Goal: Task Accomplishment & Management: Manage account settings

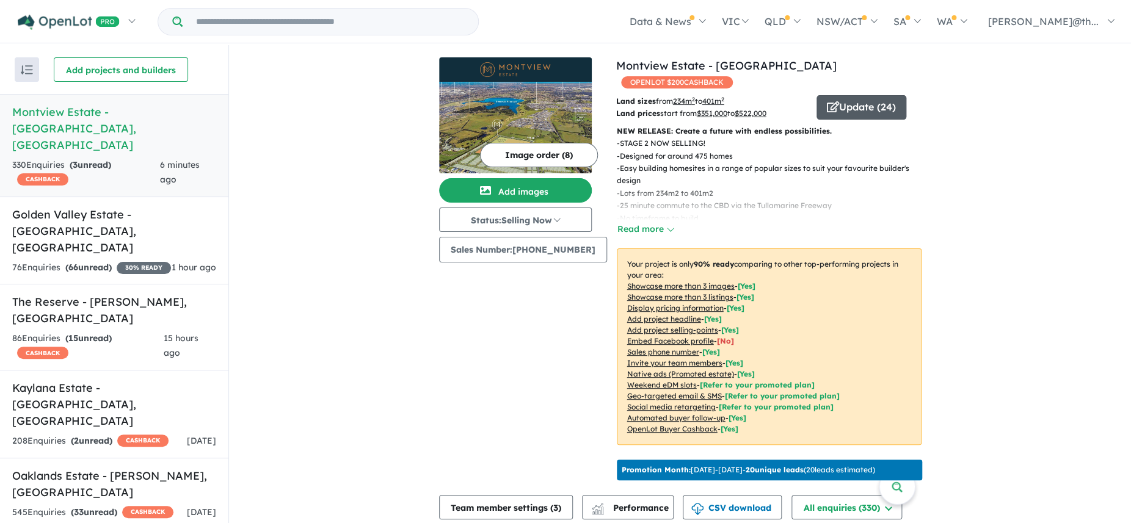
click at [842, 95] on button "Update ( 24 )" at bounding box center [861, 107] width 90 height 24
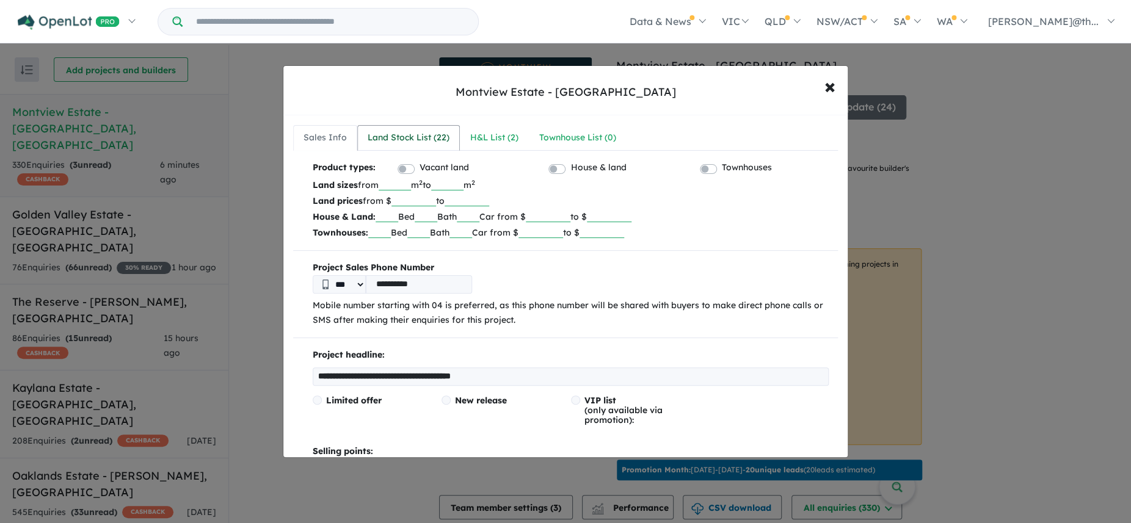
click at [440, 143] on div "Land Stock List ( 22 )" at bounding box center [409, 138] width 82 height 15
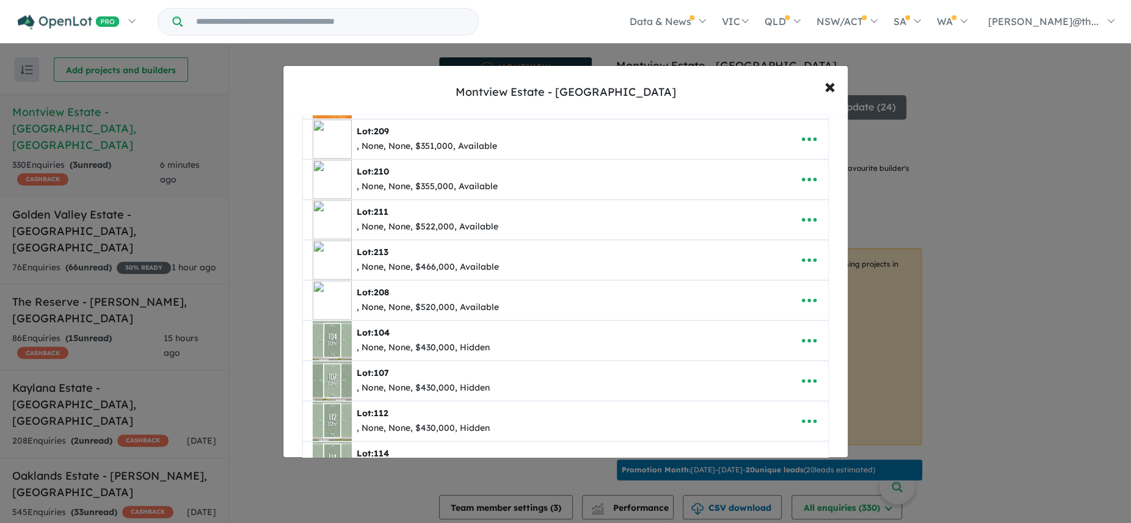
scroll to position [287, 0]
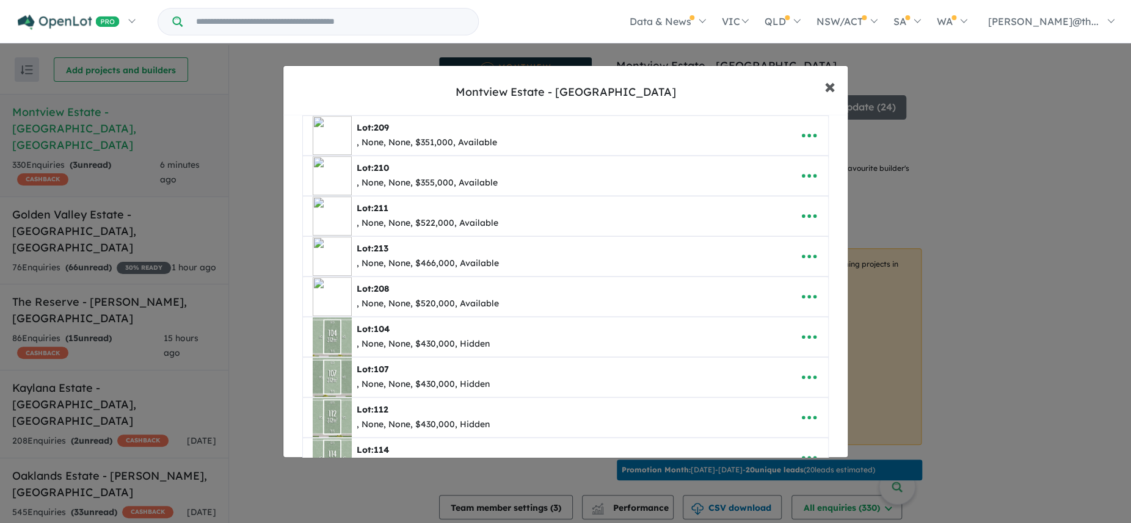
click at [825, 91] on span "×" at bounding box center [829, 86] width 11 height 26
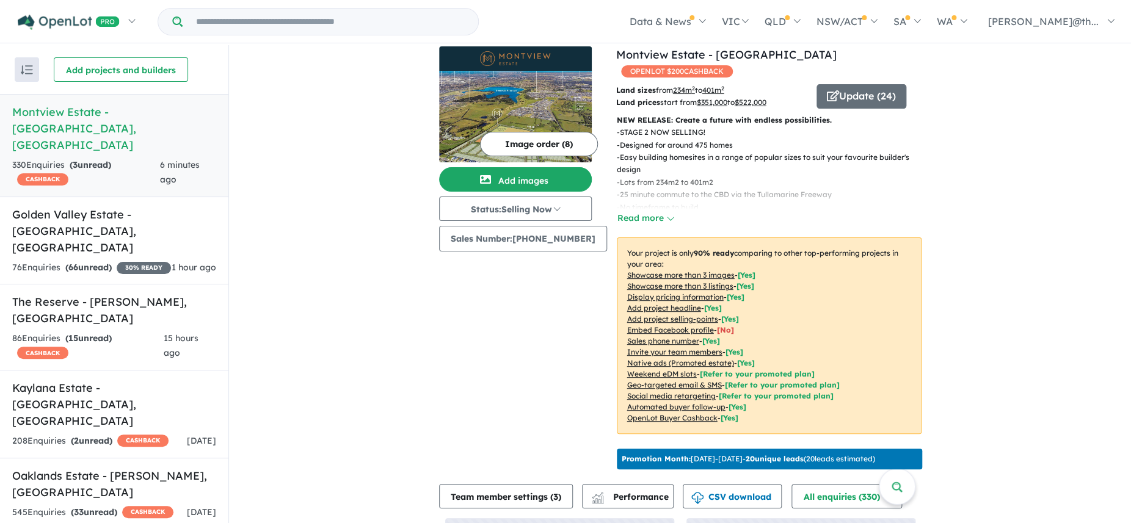
scroll to position [0, 0]
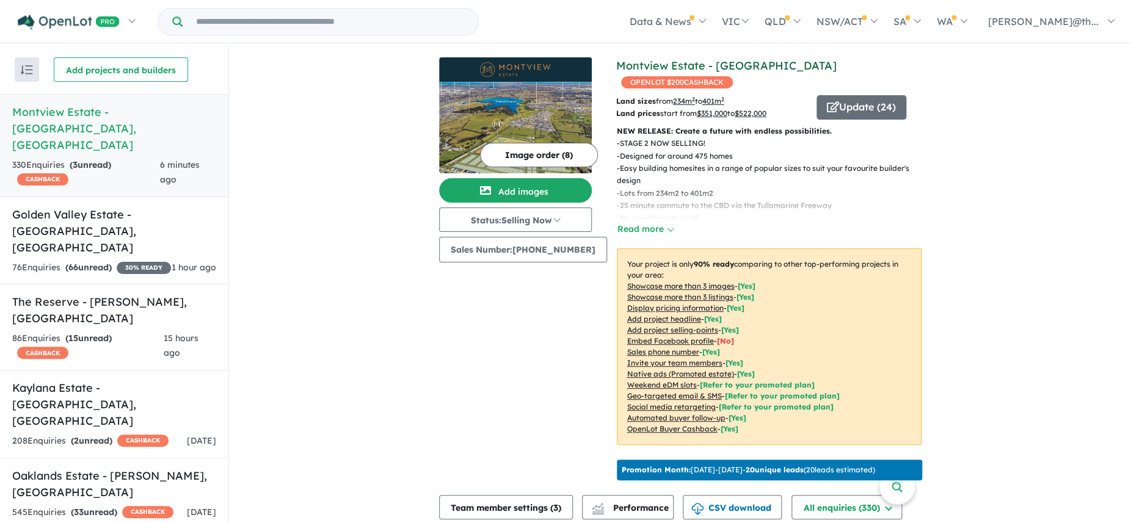
click at [747, 67] on link "Montview Estate - [GEOGRAPHIC_DATA]" at bounding box center [726, 66] width 220 height 14
click at [871, 95] on button "Update ( 24 )" at bounding box center [861, 107] width 90 height 24
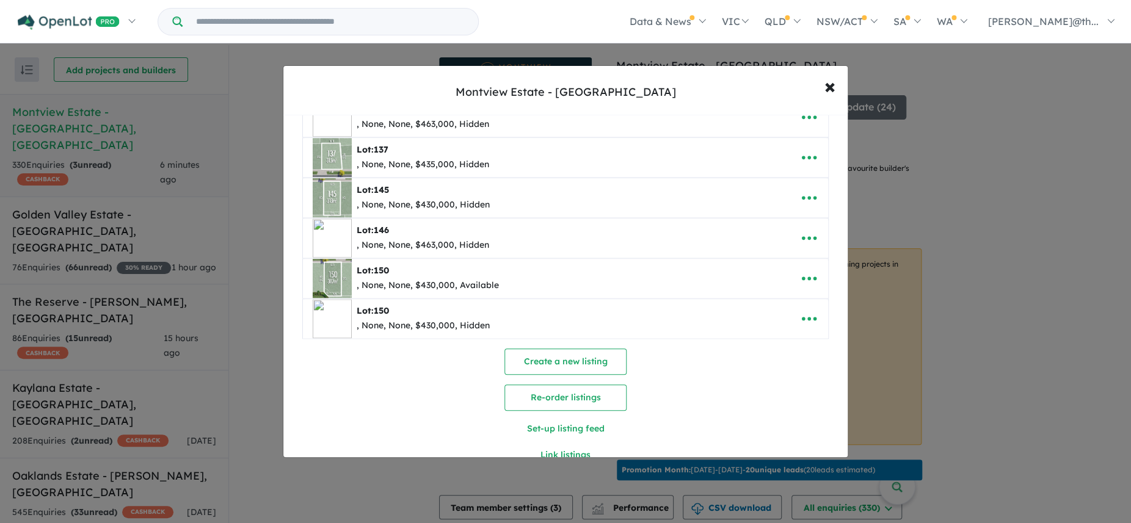
scroll to position [752, 0]
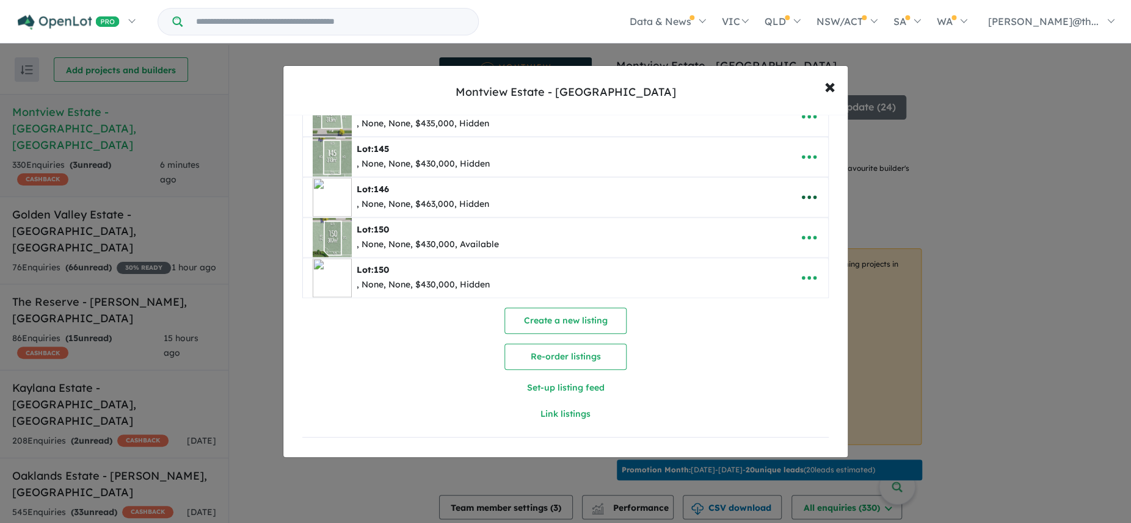
click at [806, 197] on icon "button" at bounding box center [809, 197] width 18 height 18
click at [777, 259] on link "Remove" at bounding box center [782, 256] width 90 height 28
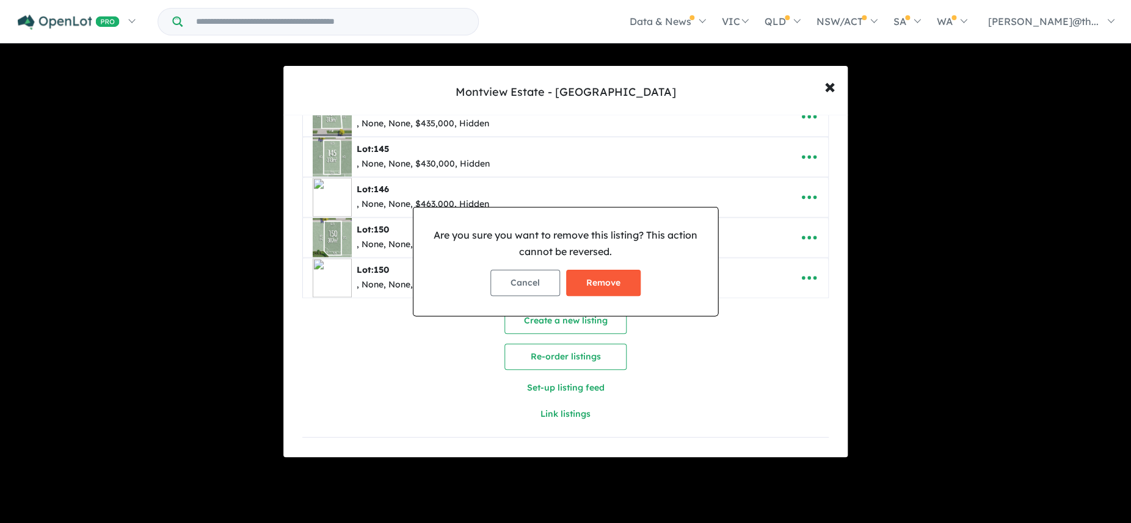
click at [625, 281] on button "Remove" at bounding box center [603, 283] width 74 height 26
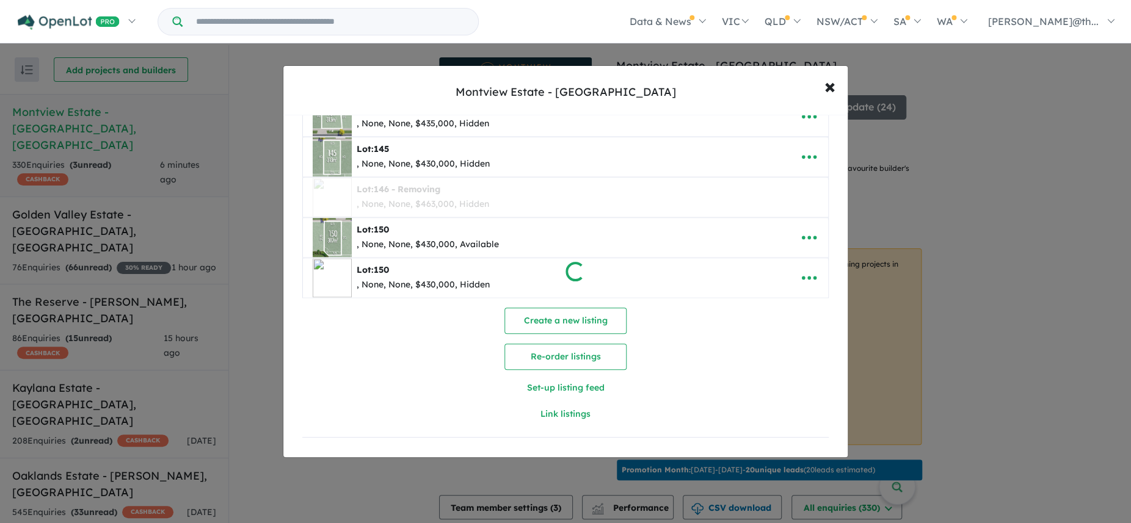
scroll to position [749, 0]
click at [805, 279] on icon "button" at bounding box center [809, 278] width 18 height 18
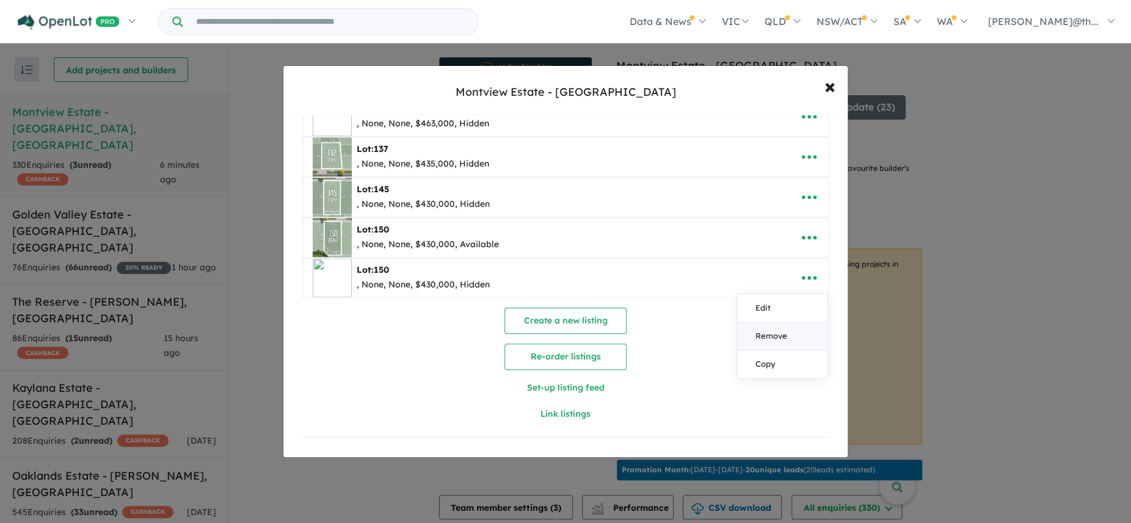
click at [769, 335] on link "Remove" at bounding box center [782, 336] width 90 height 28
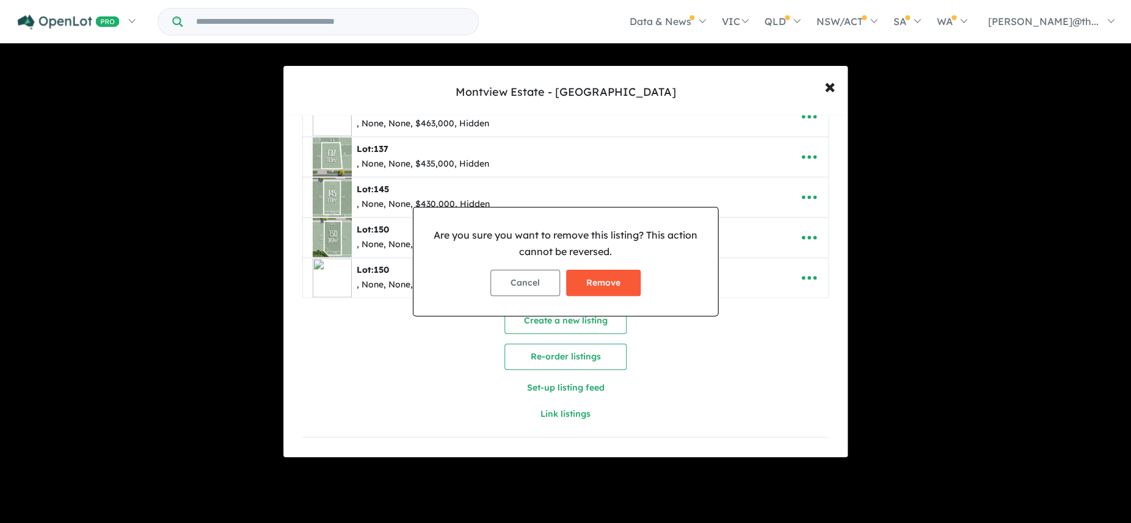
click at [617, 287] on button "Remove" at bounding box center [603, 283] width 74 height 26
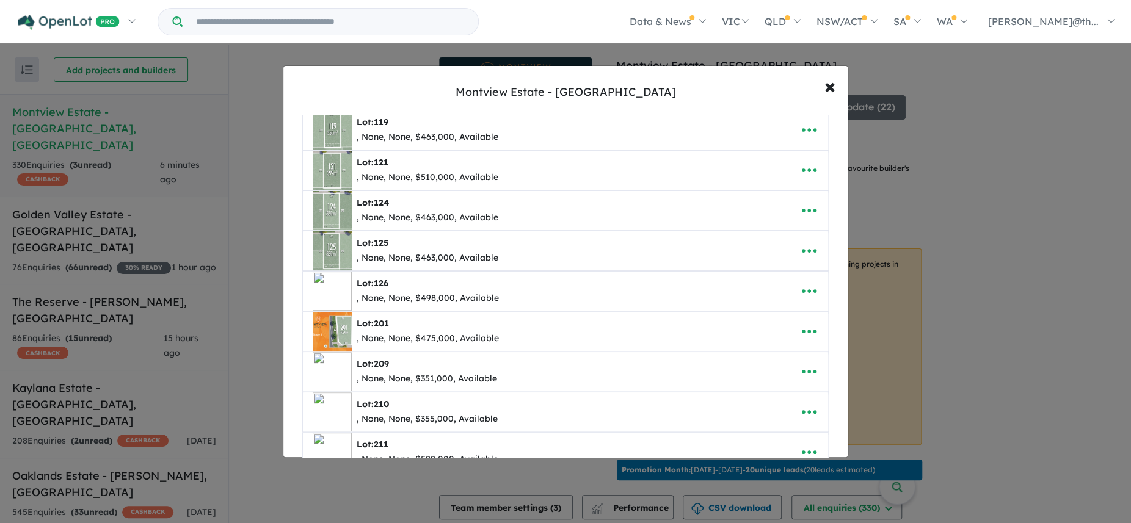
scroll to position [0, 0]
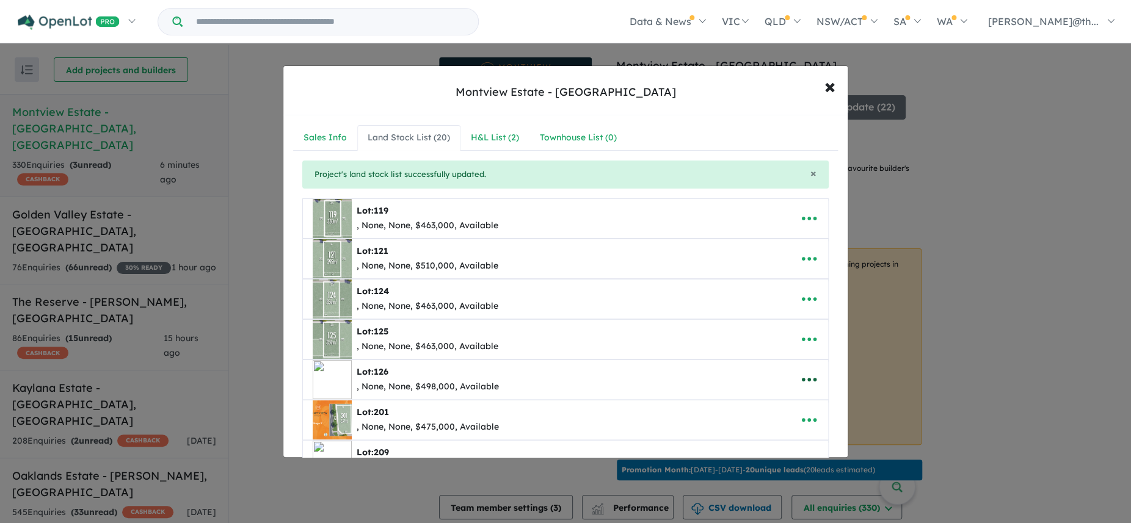
click at [807, 378] on icon "button" at bounding box center [809, 380] width 18 height 18
click at [775, 320] on link "Remove" at bounding box center [782, 323] width 90 height 28
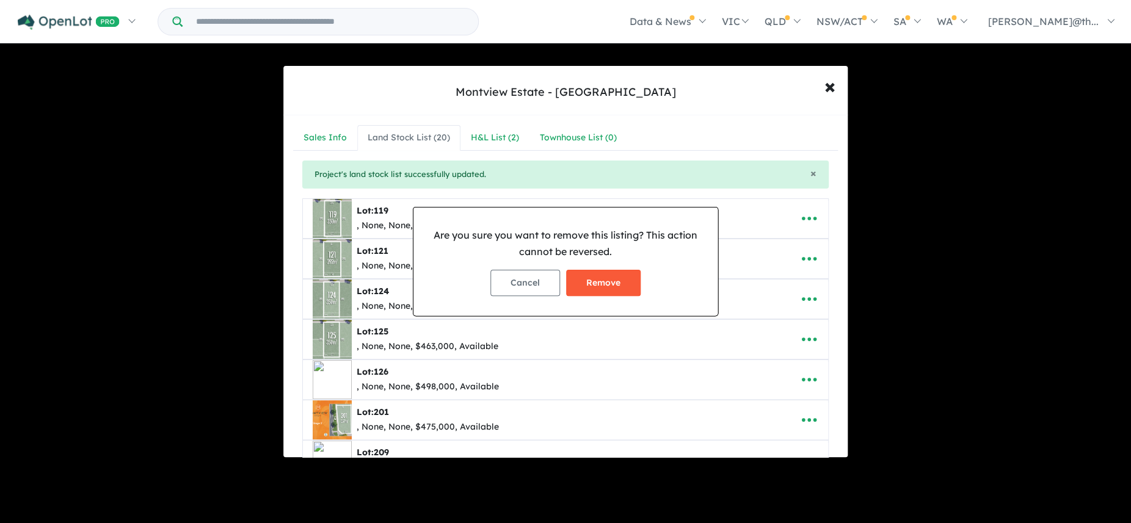
click at [621, 283] on button "Remove" at bounding box center [603, 283] width 74 height 26
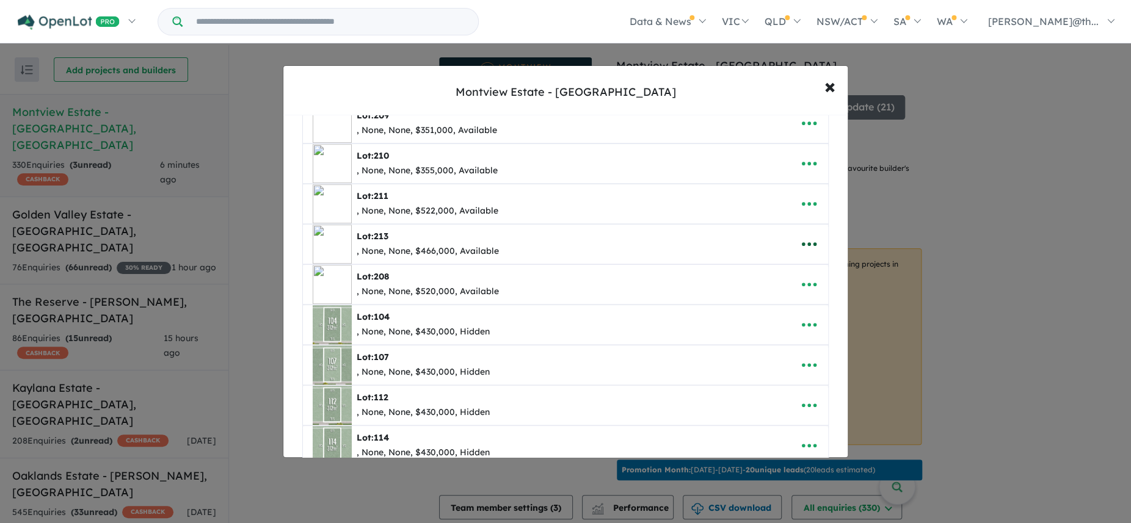
scroll to position [296, 0]
click at [806, 330] on icon "button" at bounding box center [809, 325] width 18 height 18
click at [784, 378] on link "Remove" at bounding box center [782, 384] width 90 height 28
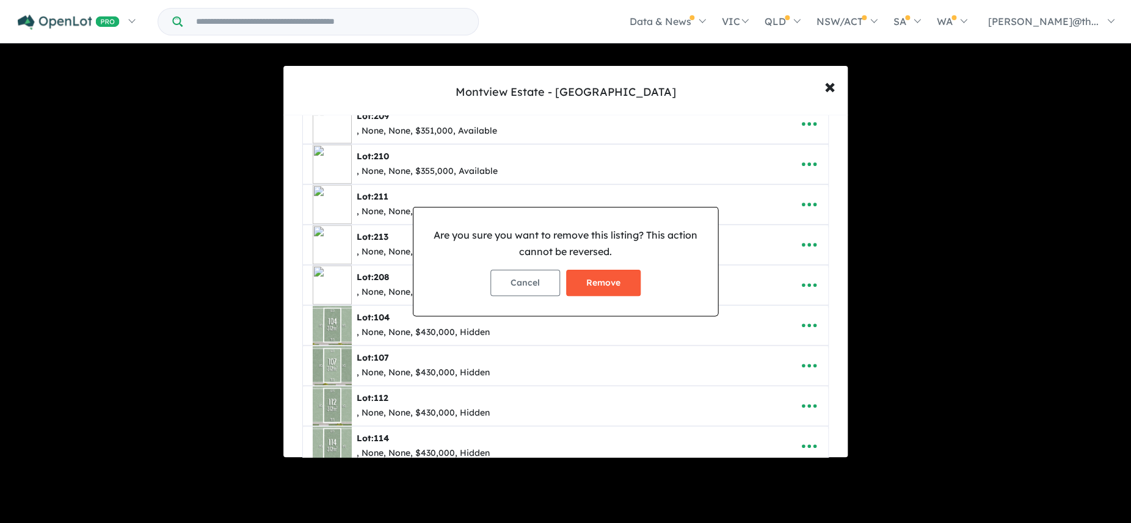
click at [626, 281] on button "Remove" at bounding box center [603, 283] width 74 height 26
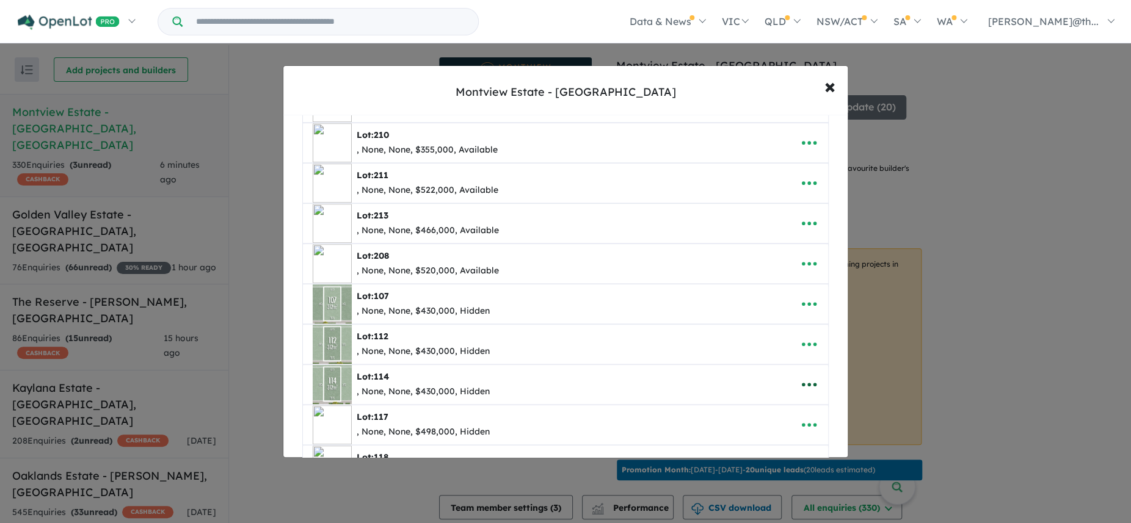
scroll to position [319, 0]
click at [814, 303] on icon "button" at bounding box center [809, 303] width 15 height 4
click at [779, 359] on link "Remove" at bounding box center [782, 361] width 90 height 28
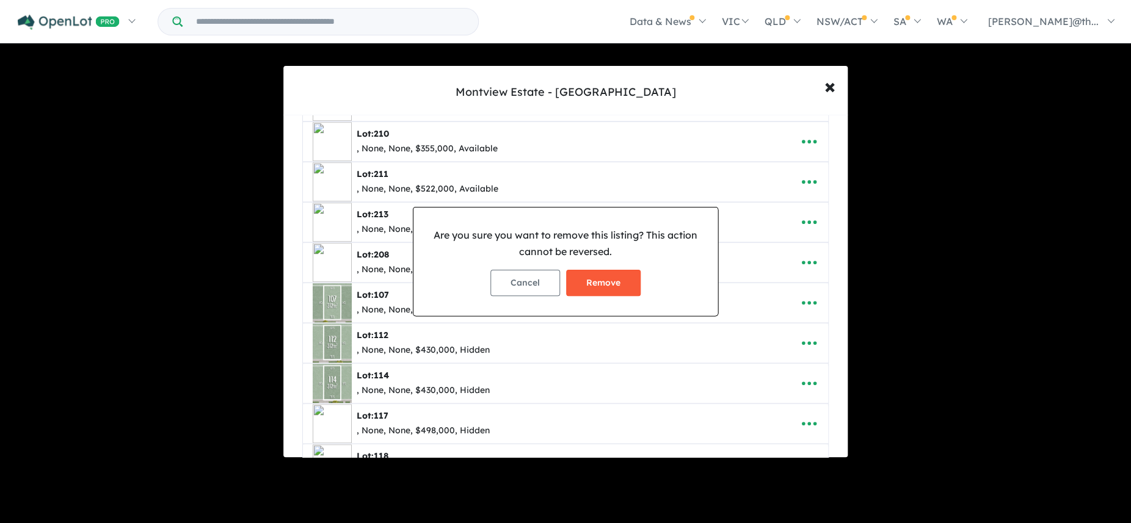
click at [606, 283] on button "Remove" at bounding box center [603, 283] width 74 height 26
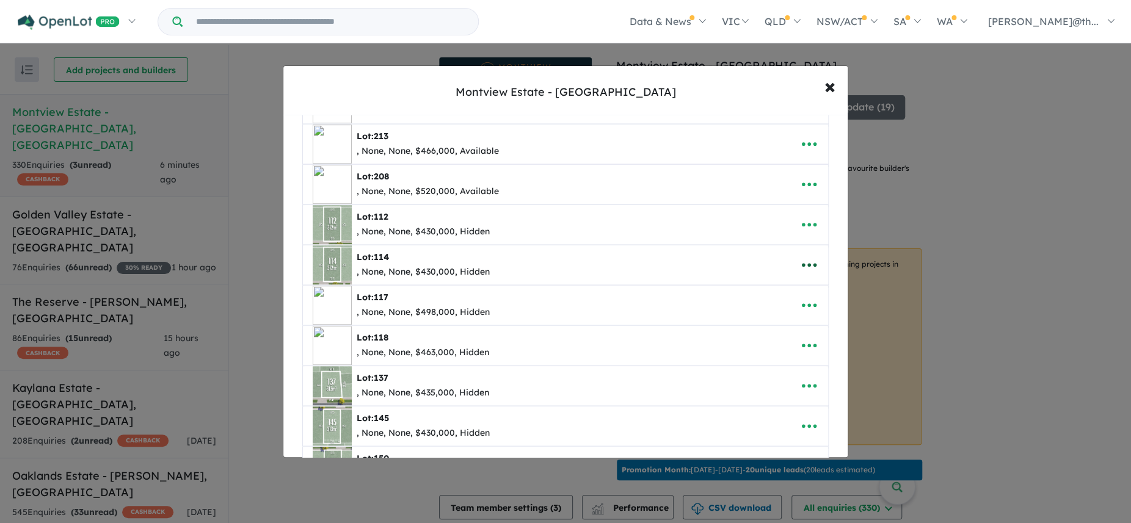
scroll to position [398, 0]
click at [808, 228] on icon "button" at bounding box center [809, 223] width 18 height 18
click at [794, 277] on link "Remove" at bounding box center [782, 282] width 90 height 28
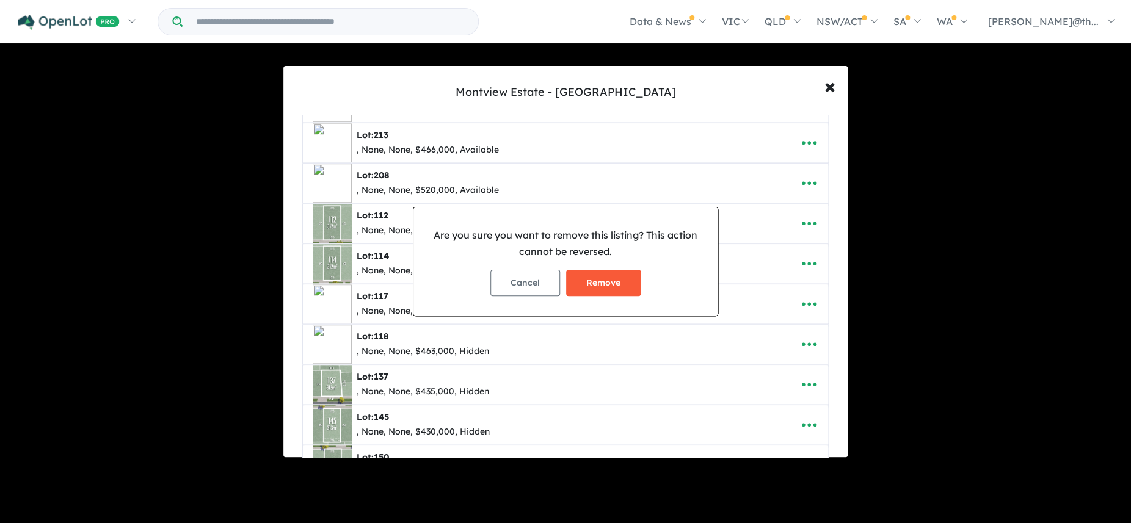
click at [590, 280] on button "Remove" at bounding box center [603, 283] width 74 height 26
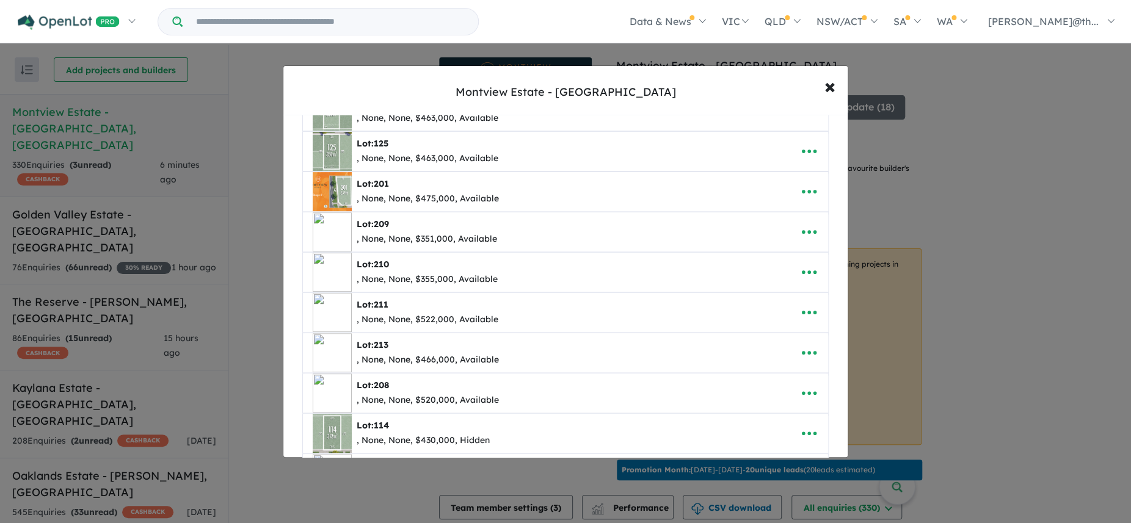
scroll to position [256, 0]
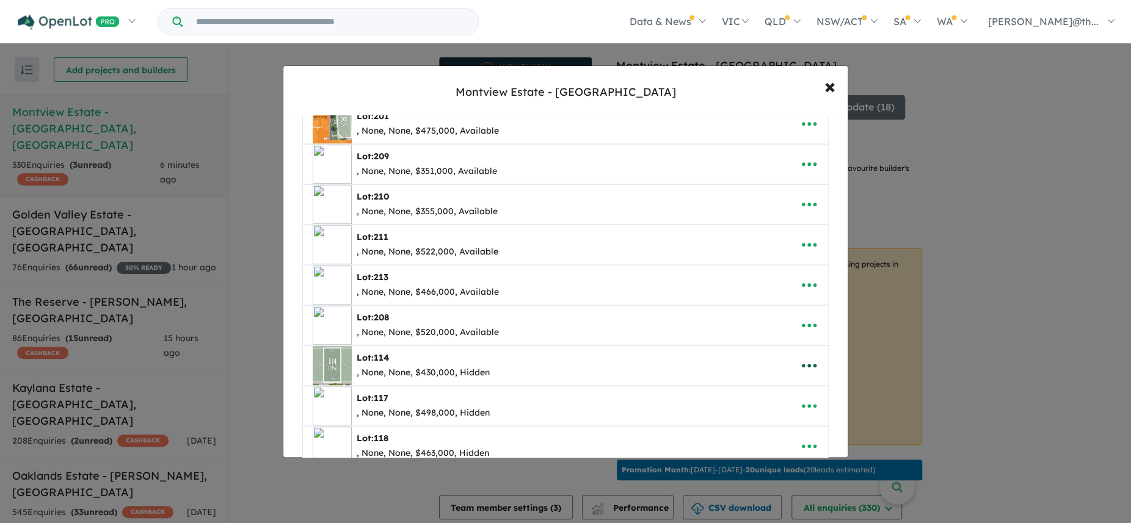
click at [803, 369] on icon "button" at bounding box center [809, 366] width 18 height 18
click at [771, 314] on link "Remove" at bounding box center [782, 309] width 90 height 28
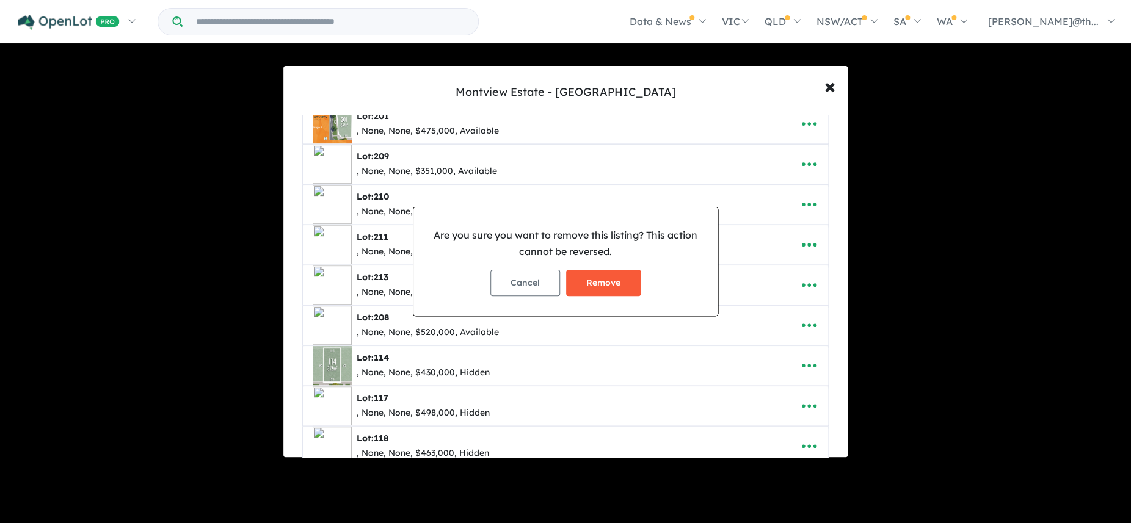
click at [623, 284] on button "Remove" at bounding box center [603, 283] width 74 height 26
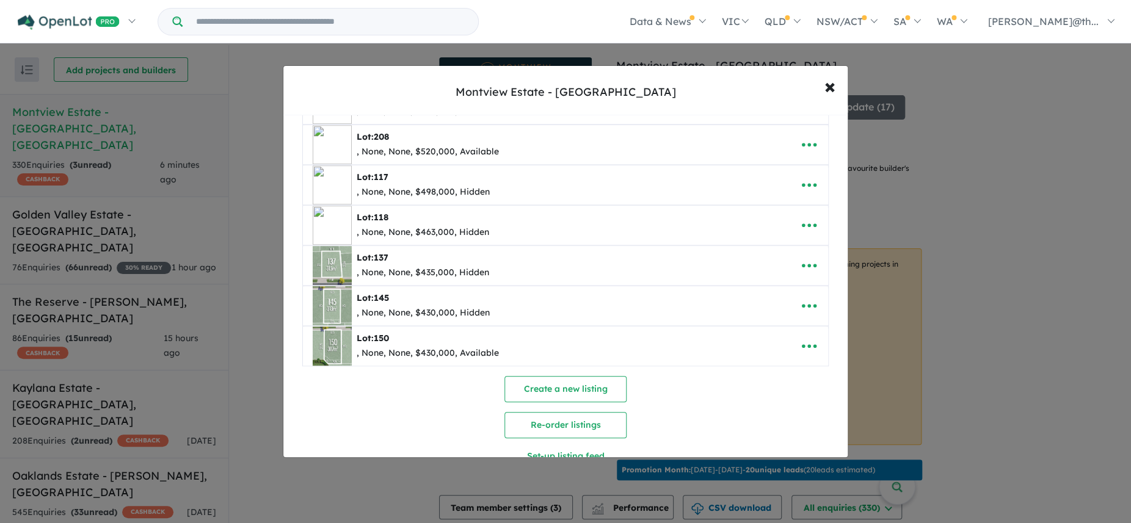
scroll to position [437, 0]
click at [816, 341] on icon "button" at bounding box center [809, 345] width 18 height 18
click at [775, 399] on link "Remove" at bounding box center [782, 404] width 90 height 28
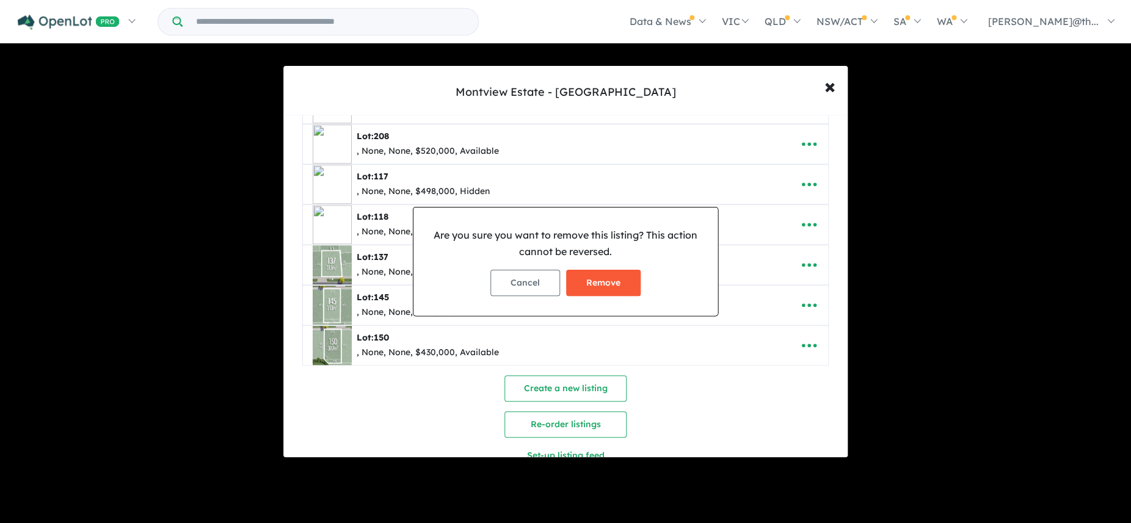
click at [615, 289] on button "Remove" at bounding box center [603, 283] width 74 height 26
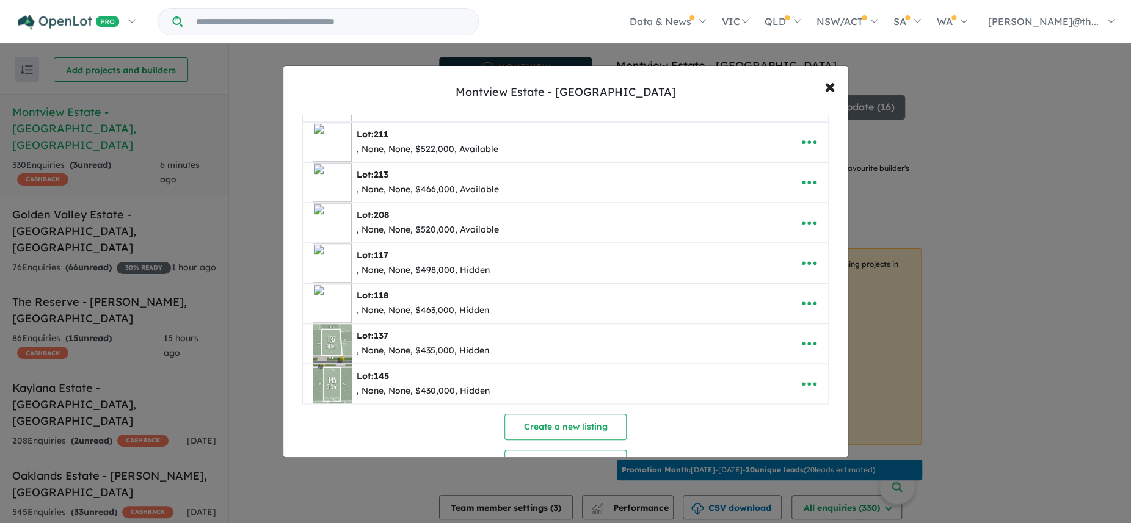
scroll to position [359, 0]
click at [808, 267] on icon "button" at bounding box center [809, 262] width 18 height 18
click at [778, 325] on link "Remove" at bounding box center [782, 321] width 90 height 28
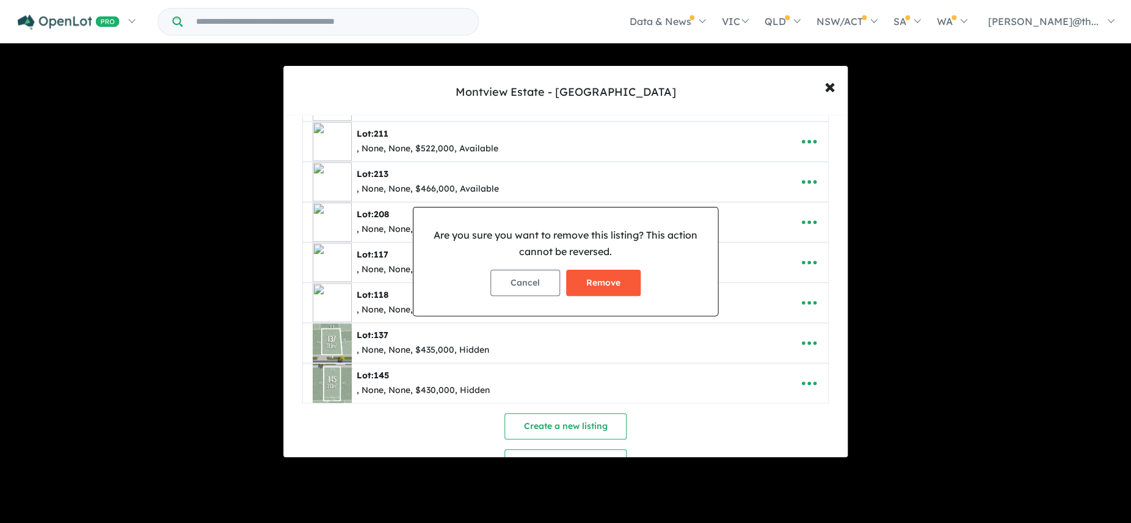
click at [628, 292] on button "Remove" at bounding box center [603, 283] width 74 height 26
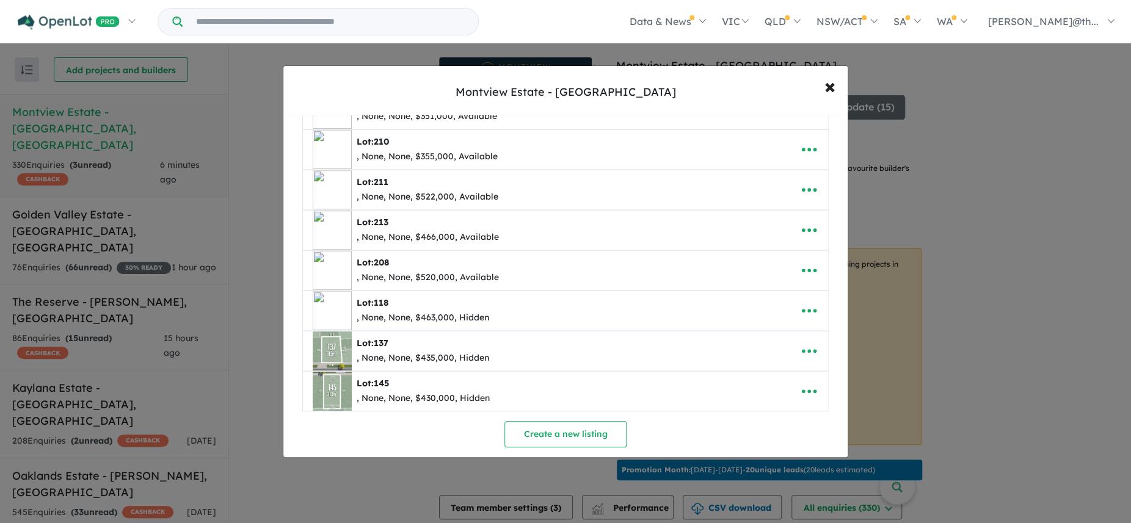
scroll to position [427, 0]
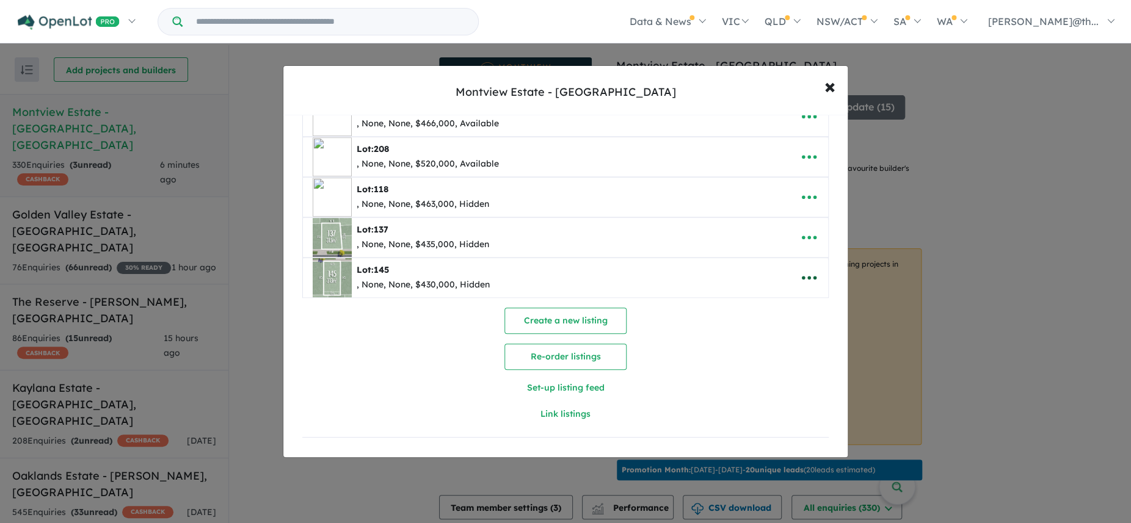
click at [814, 278] on icon "button" at bounding box center [809, 278] width 18 height 18
click at [784, 332] on link "Remove" at bounding box center [782, 336] width 90 height 28
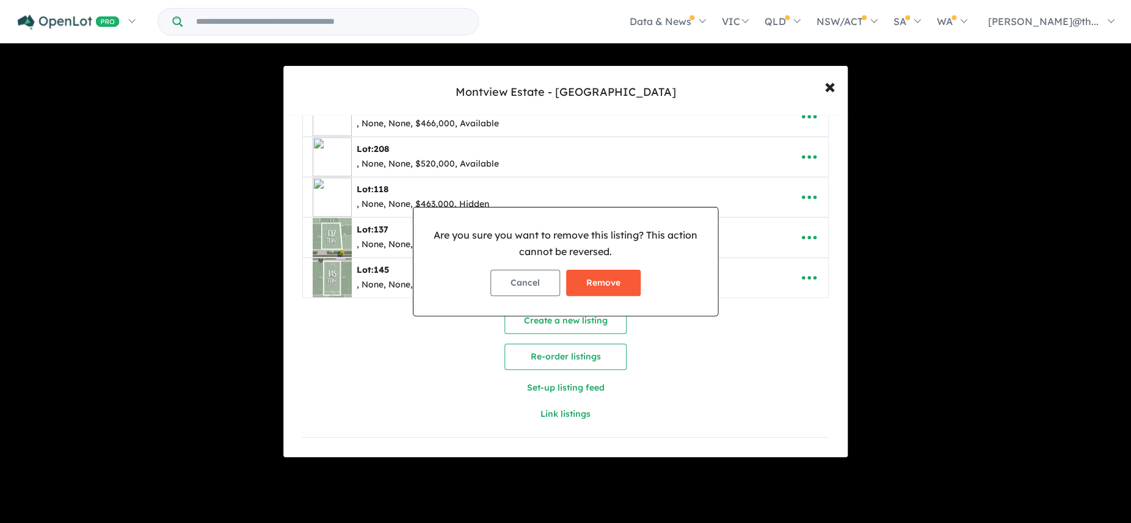
click at [619, 283] on button "Remove" at bounding box center [603, 283] width 74 height 26
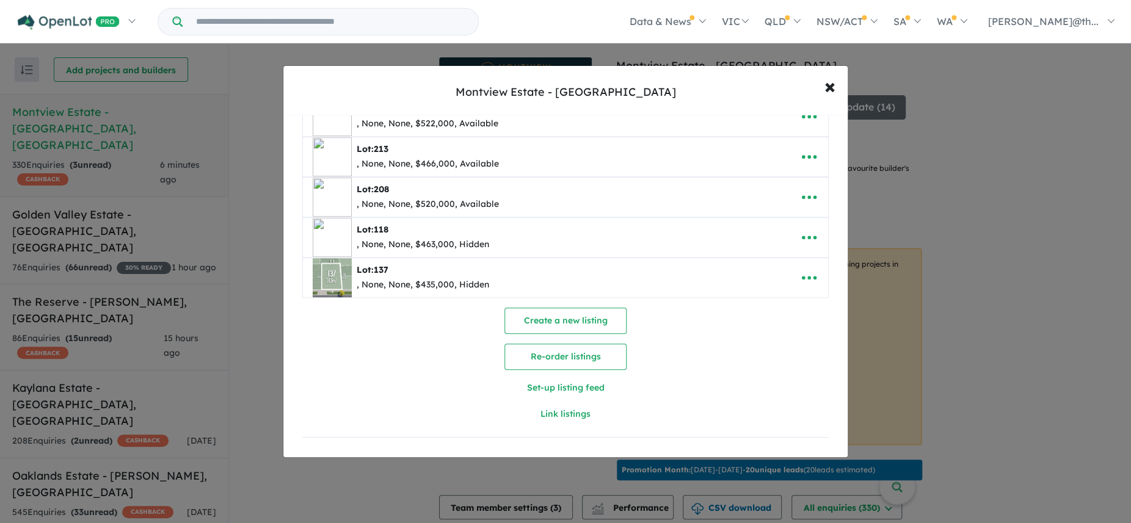
scroll to position [386, 0]
click at [815, 273] on icon "button" at bounding box center [809, 278] width 18 height 18
click at [778, 331] on link "Remove" at bounding box center [782, 336] width 90 height 28
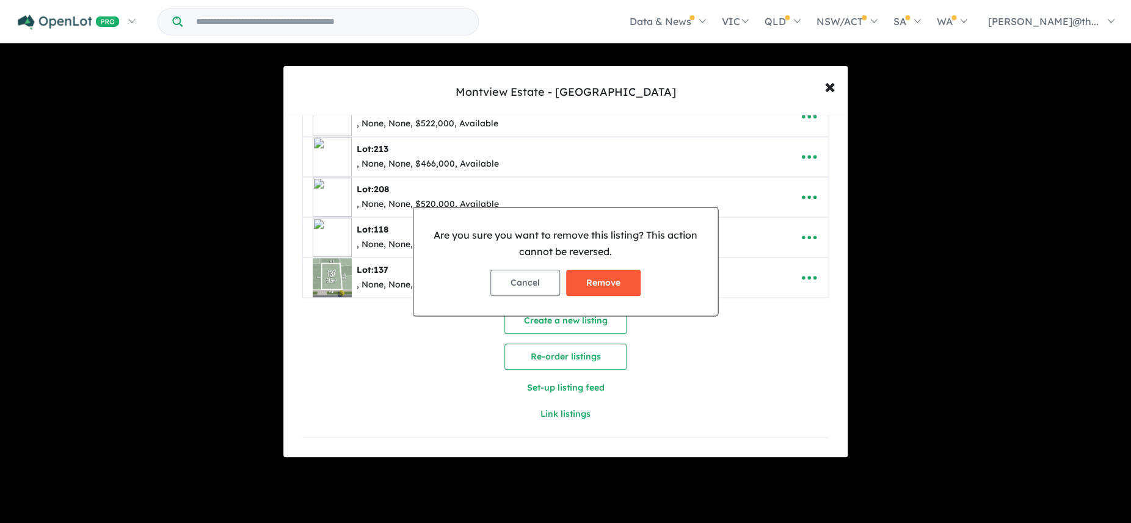
click at [613, 278] on button "Remove" at bounding box center [603, 283] width 74 height 26
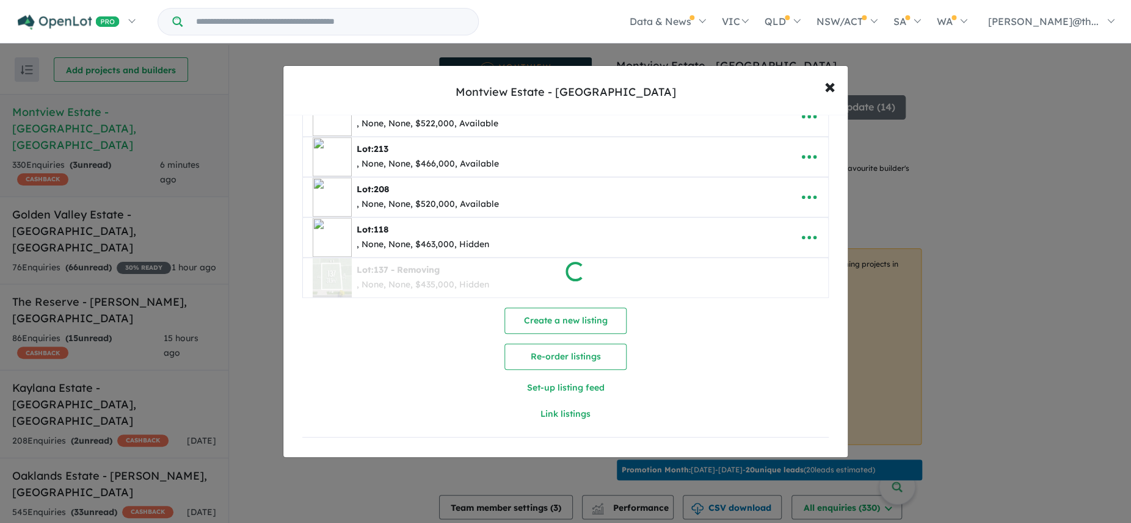
scroll to position [346, 0]
click at [816, 278] on icon "button" at bounding box center [809, 278] width 18 height 18
click at [796, 330] on link "Remove" at bounding box center [782, 336] width 90 height 28
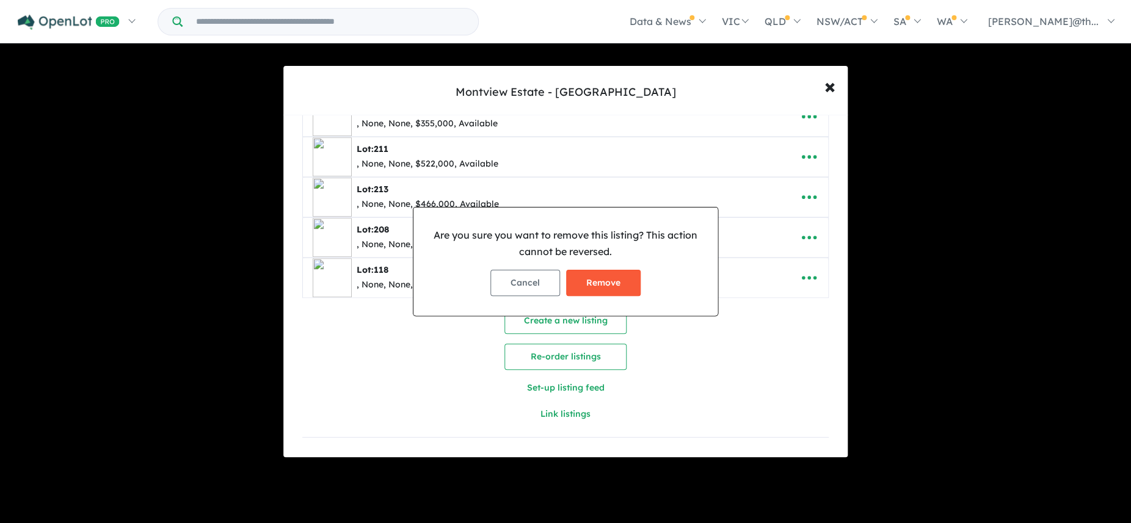
click at [629, 286] on button "Remove" at bounding box center [603, 283] width 74 height 26
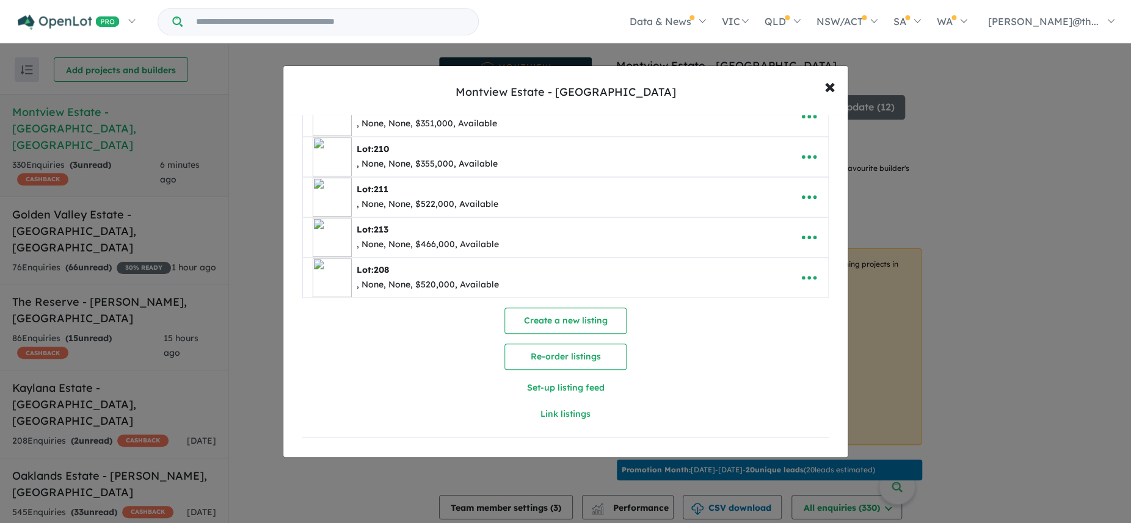
click at [584, 357] on button "Re-order listings" at bounding box center [565, 357] width 122 height 26
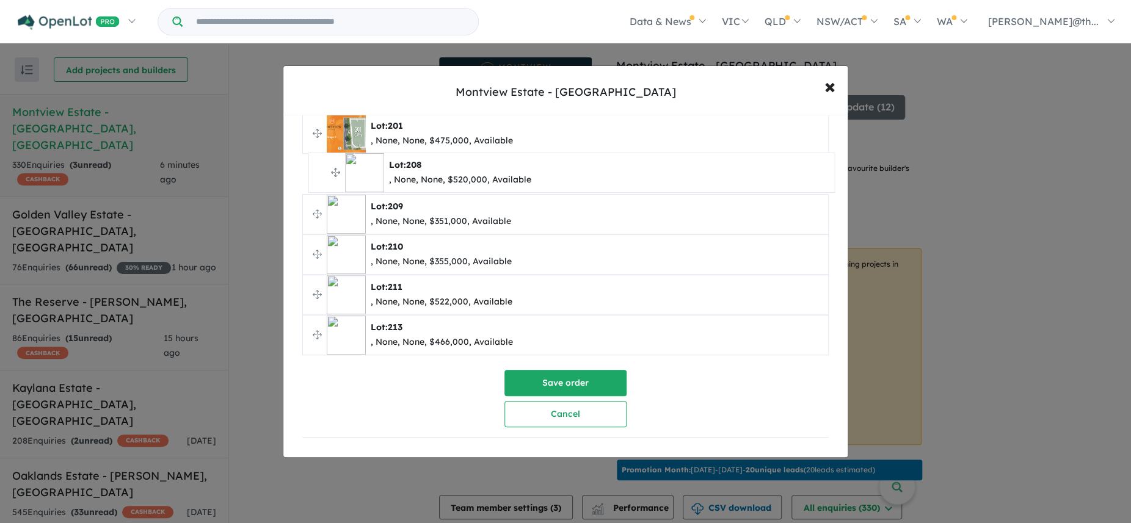
click at [323, 170] on ul "**********" at bounding box center [565, 153] width 526 height 403
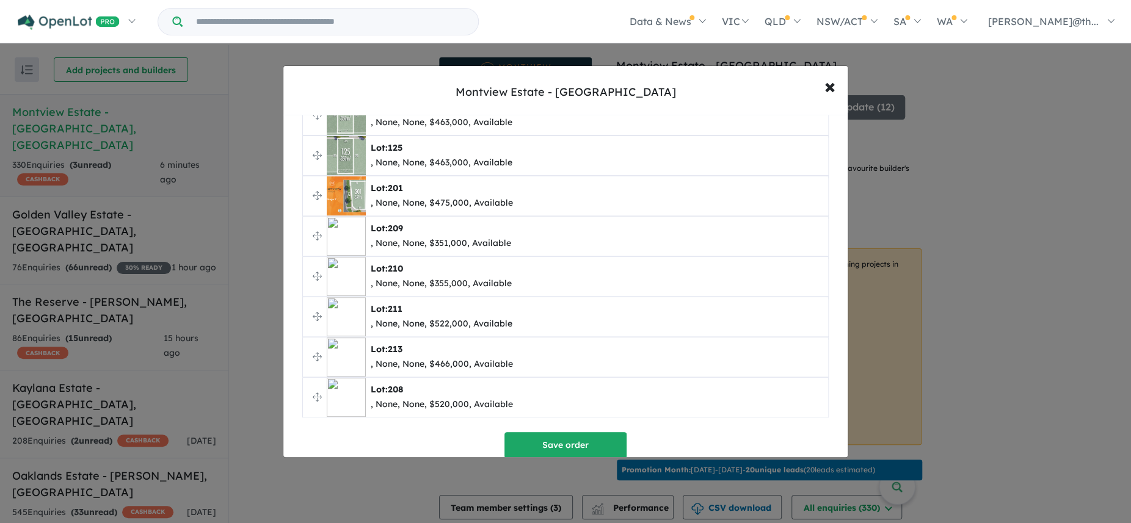
scroll to position [181, 0]
click at [335, 237] on ul "**********" at bounding box center [565, 218] width 526 height 403
click at [565, 443] on button "Save order" at bounding box center [565, 448] width 122 height 26
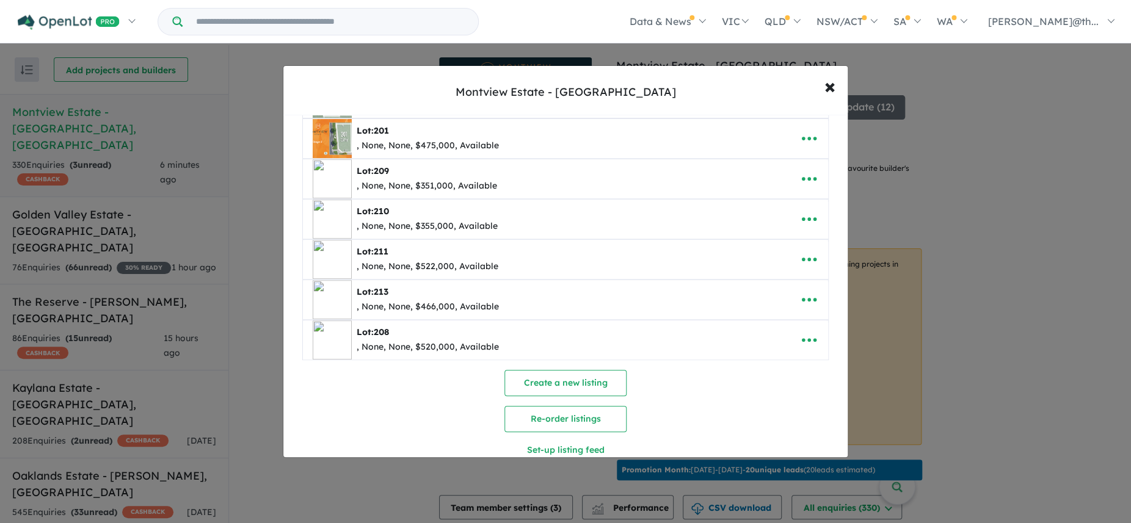
scroll to position [244, 0]
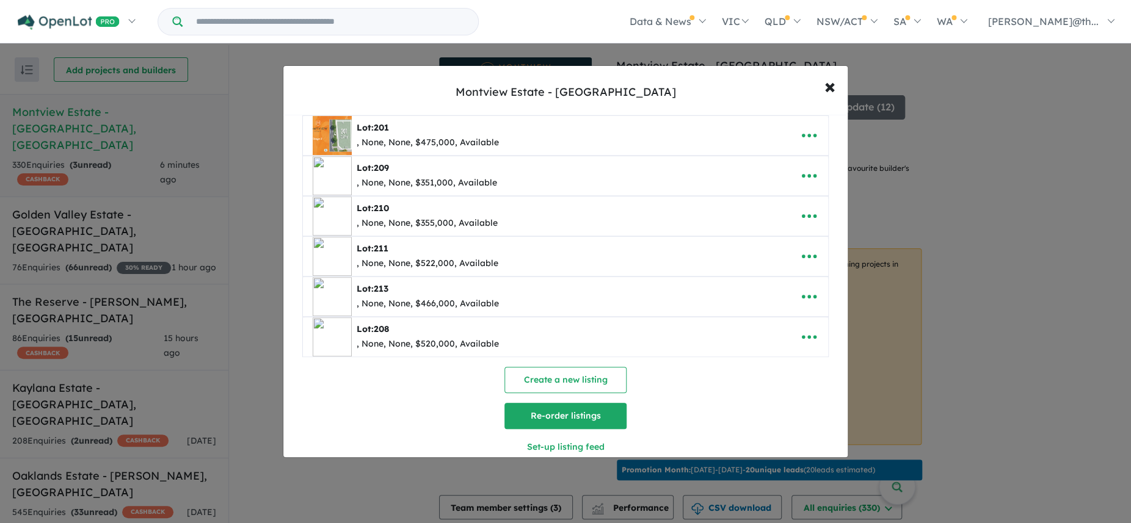
click at [572, 416] on button "Re-order listings" at bounding box center [565, 416] width 122 height 26
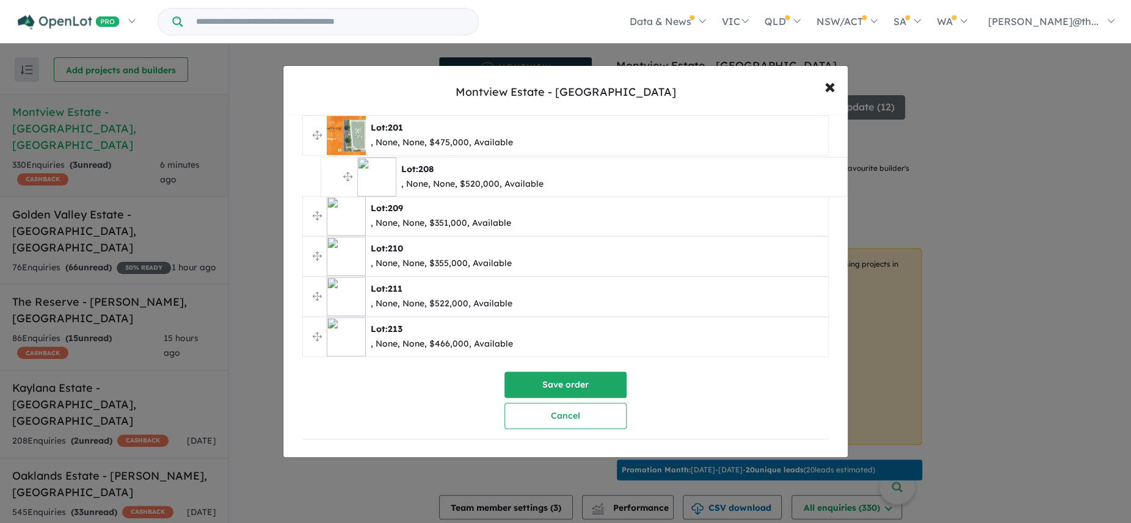
click at [335, 173] on ul "**********" at bounding box center [565, 155] width 526 height 403
click at [535, 375] on button "Save order" at bounding box center [565, 385] width 122 height 26
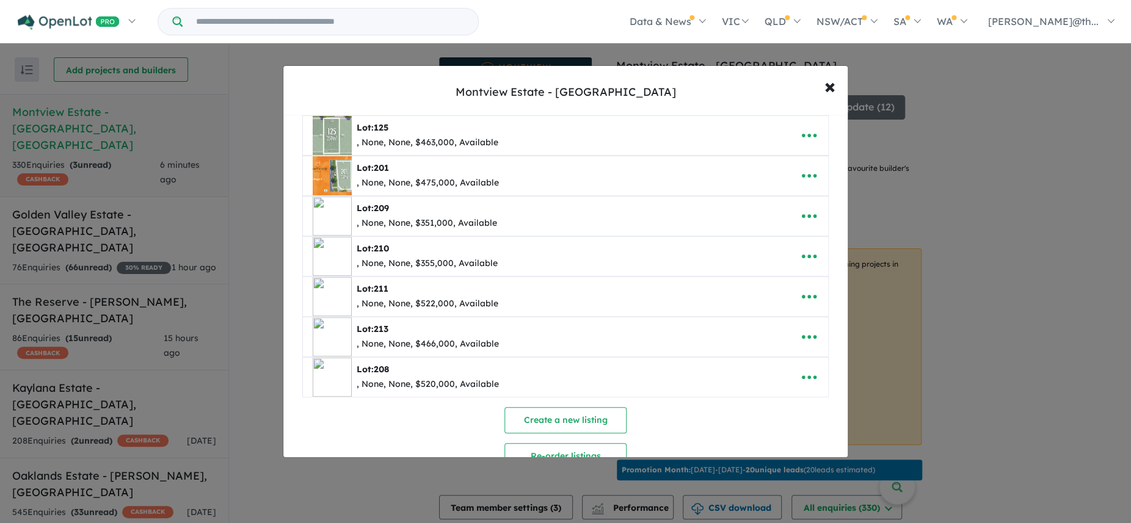
scroll to position [209, 0]
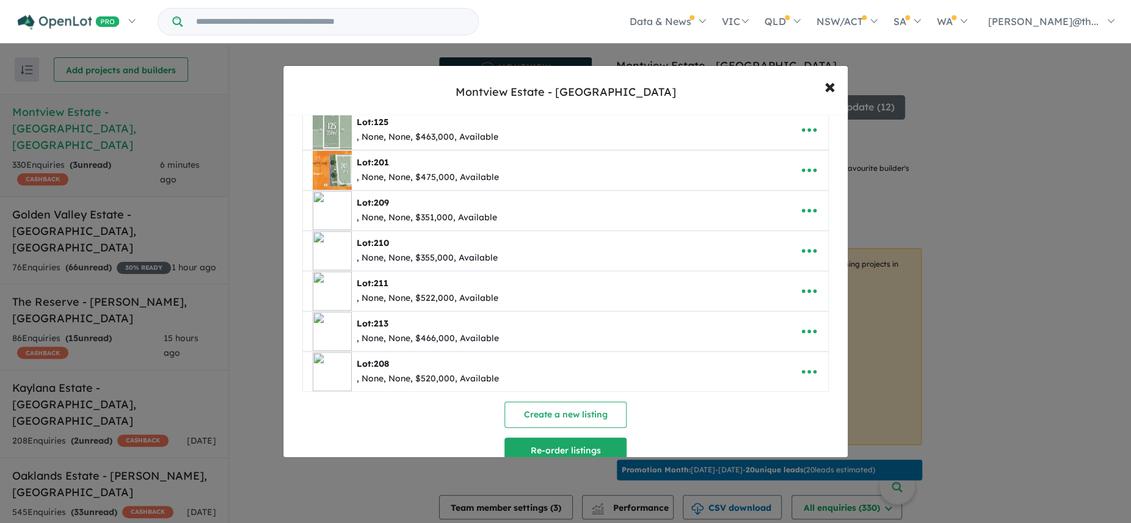
click at [576, 448] on button "Re-order listings" at bounding box center [565, 451] width 122 height 26
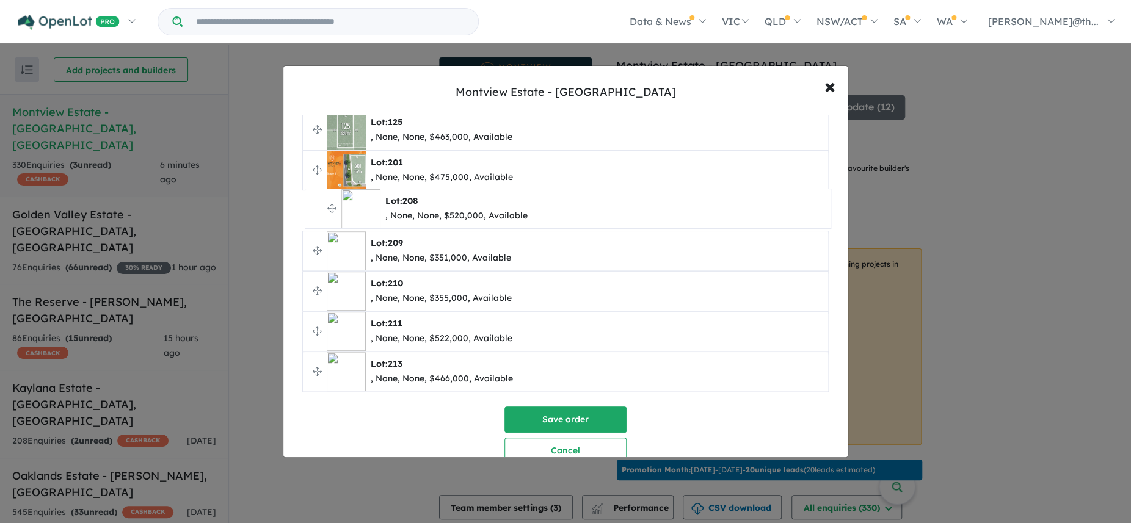
click at [321, 209] on ul "**********" at bounding box center [565, 190] width 526 height 403
click at [585, 419] on button "Save order" at bounding box center [565, 420] width 122 height 26
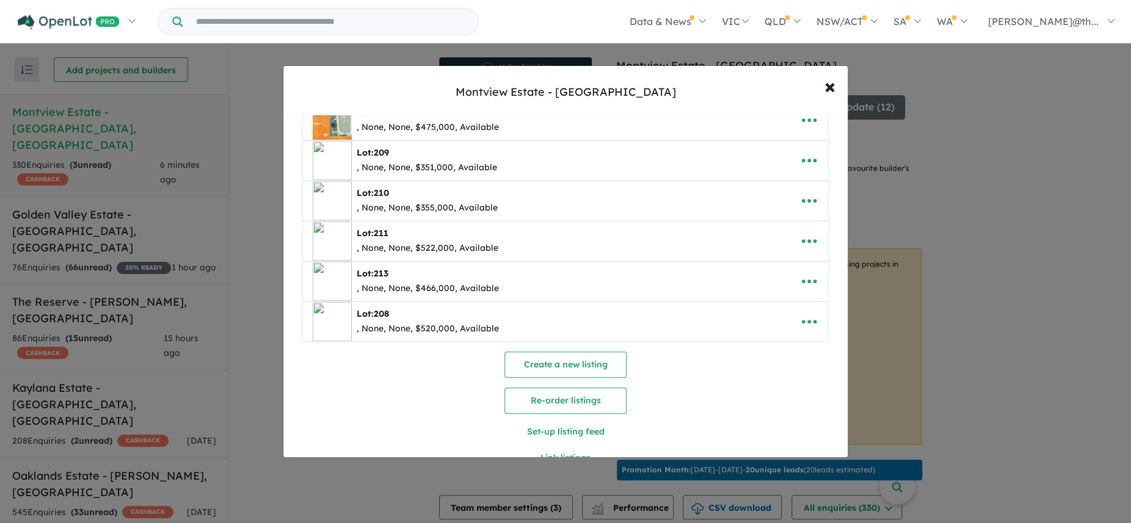
scroll to position [275, 0]
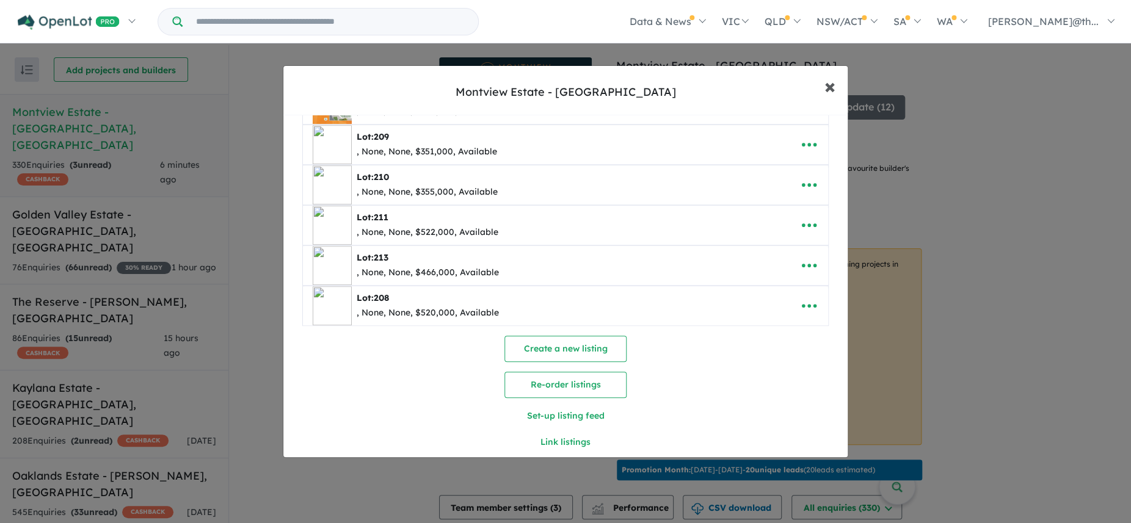
click at [828, 88] on span "×" at bounding box center [829, 86] width 11 height 26
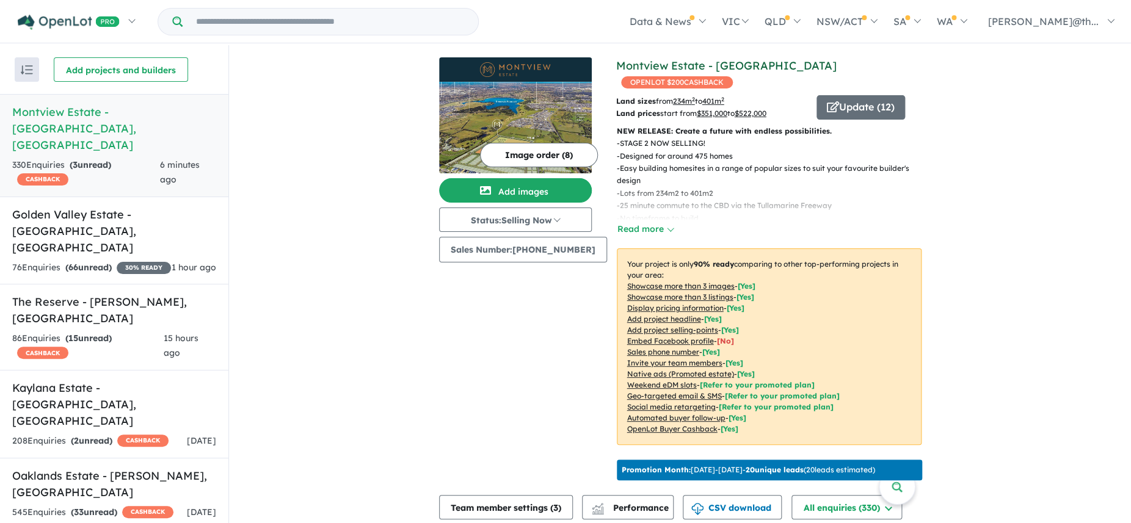
click at [744, 68] on link "Montview Estate - [GEOGRAPHIC_DATA]" at bounding box center [726, 66] width 220 height 14
click at [720, 63] on link "Montview Estate - [GEOGRAPHIC_DATA]" at bounding box center [726, 66] width 220 height 14
click at [835, 95] on button "Update ( 12 )" at bounding box center [860, 107] width 89 height 24
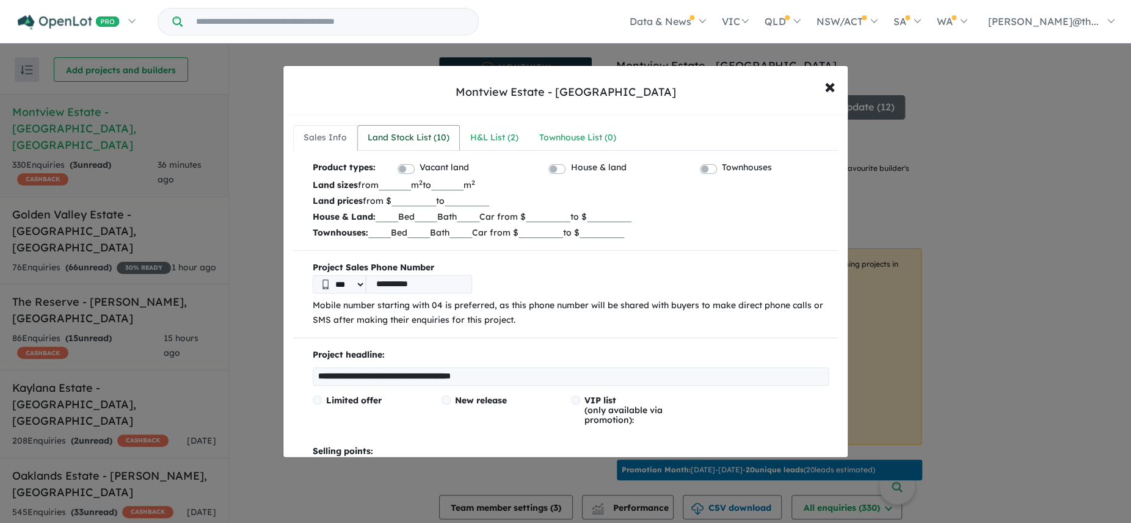
click at [418, 139] on div "Land Stock List ( 10 )" at bounding box center [409, 138] width 82 height 15
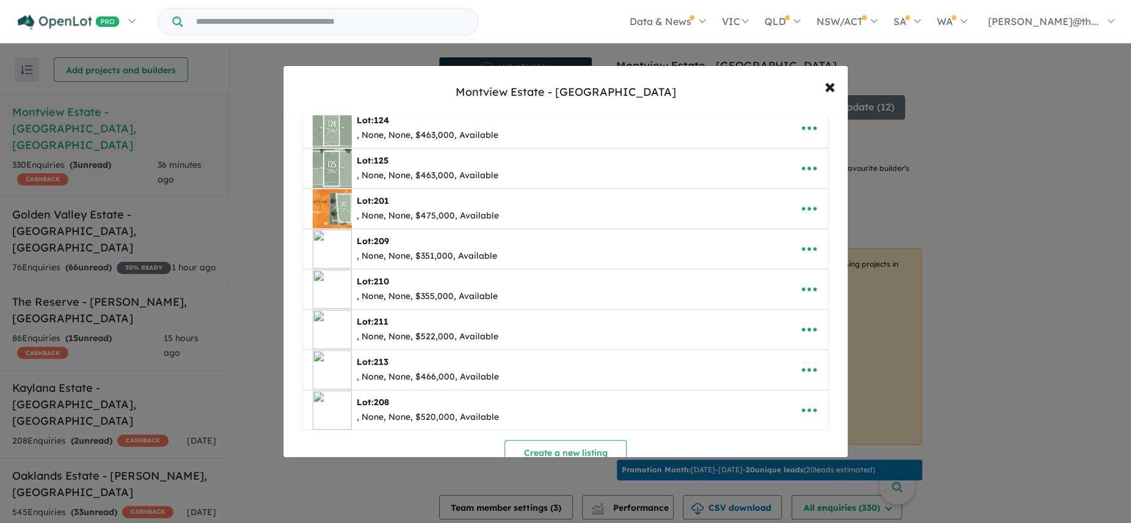
scroll to position [135, 0]
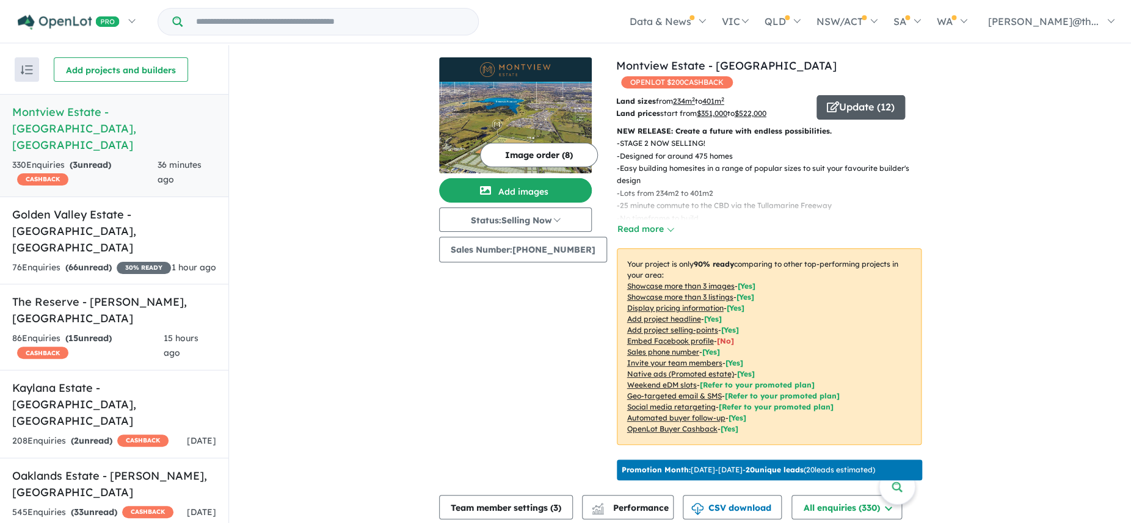
scroll to position [4, 0]
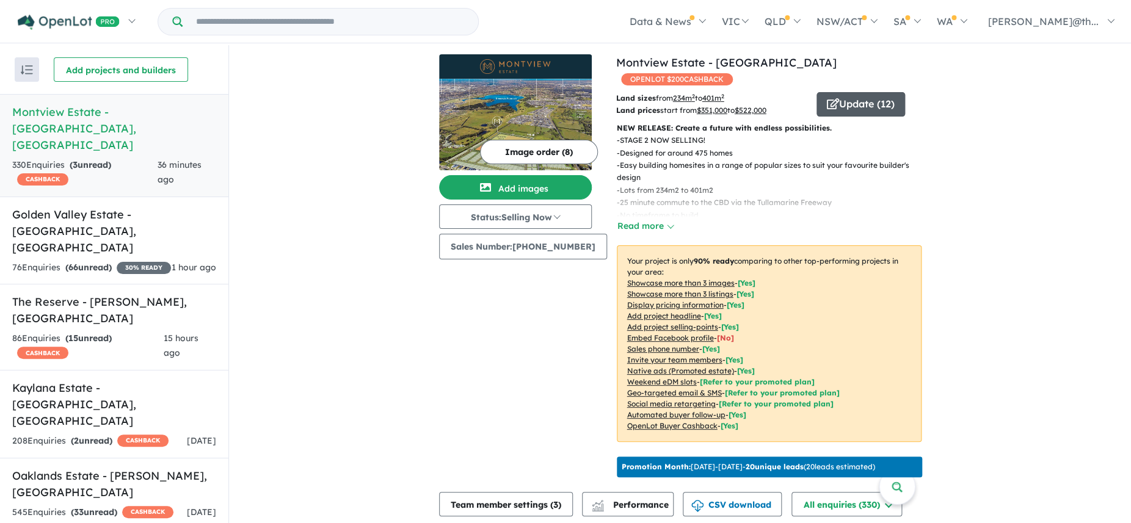
click at [877, 93] on button "Update ( 12 )" at bounding box center [860, 104] width 89 height 24
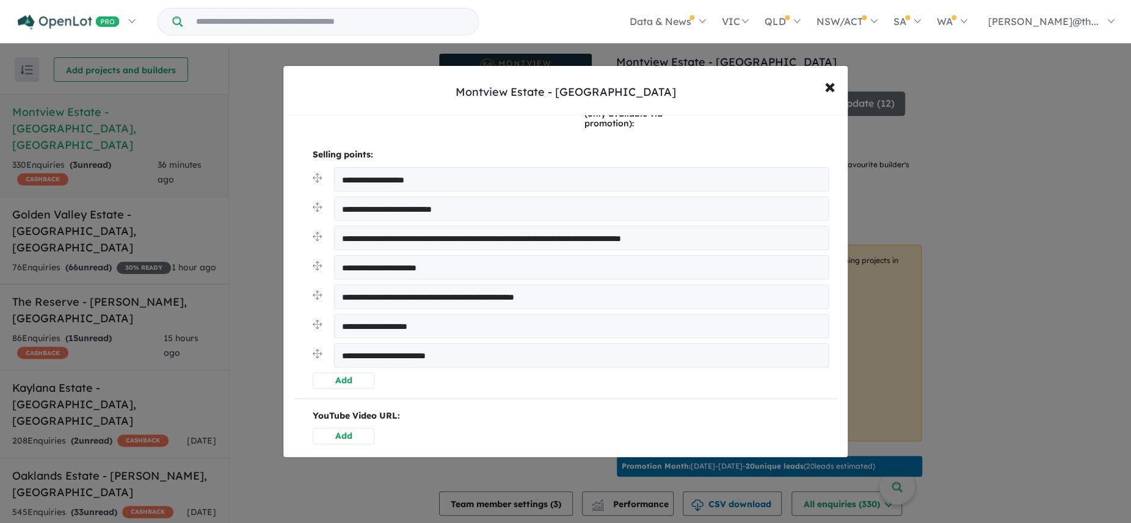
scroll to position [0, 0]
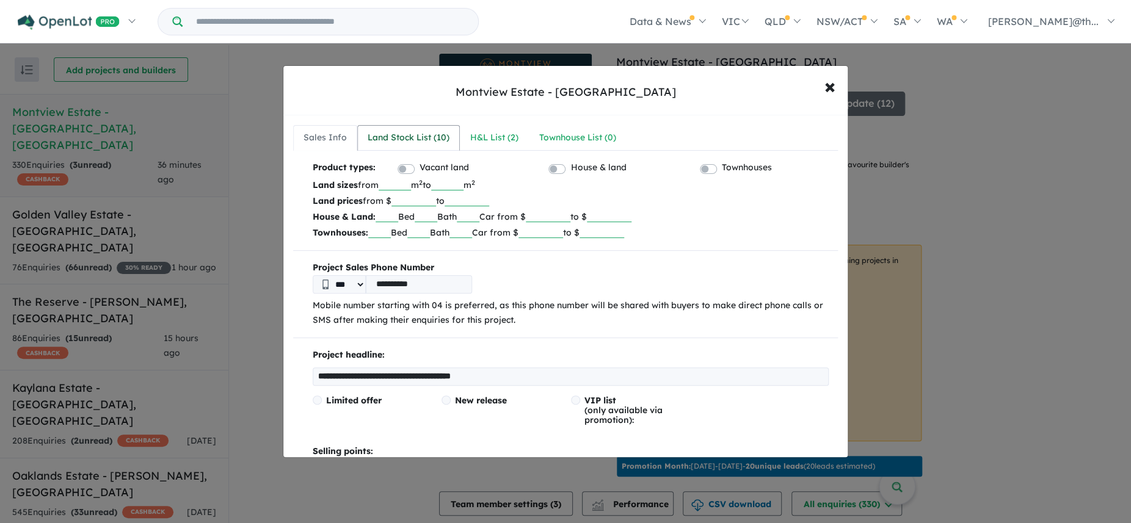
click at [434, 149] on link "Land Stock List ( 10 )" at bounding box center [408, 138] width 103 height 26
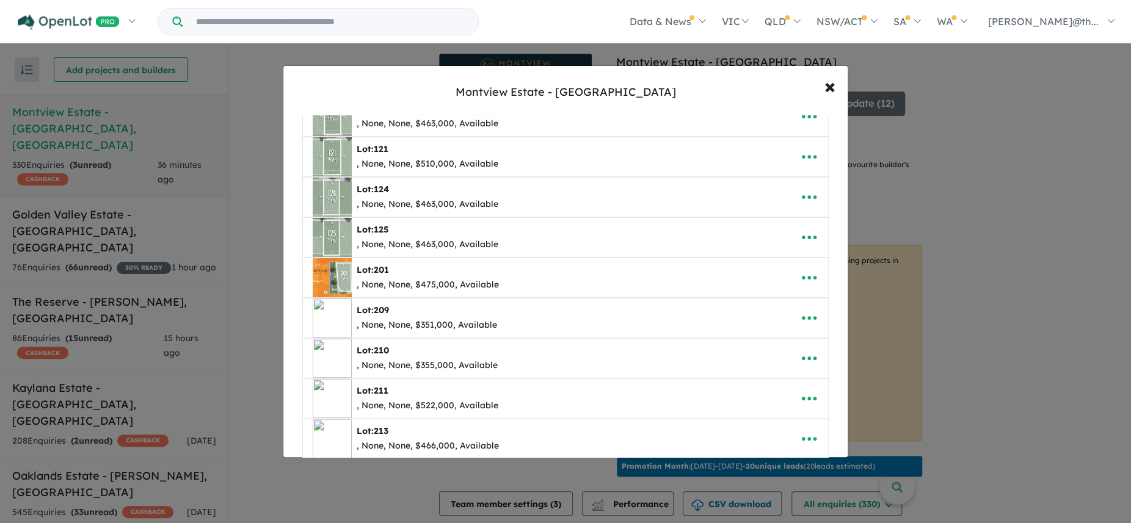
scroll to position [268, 0]
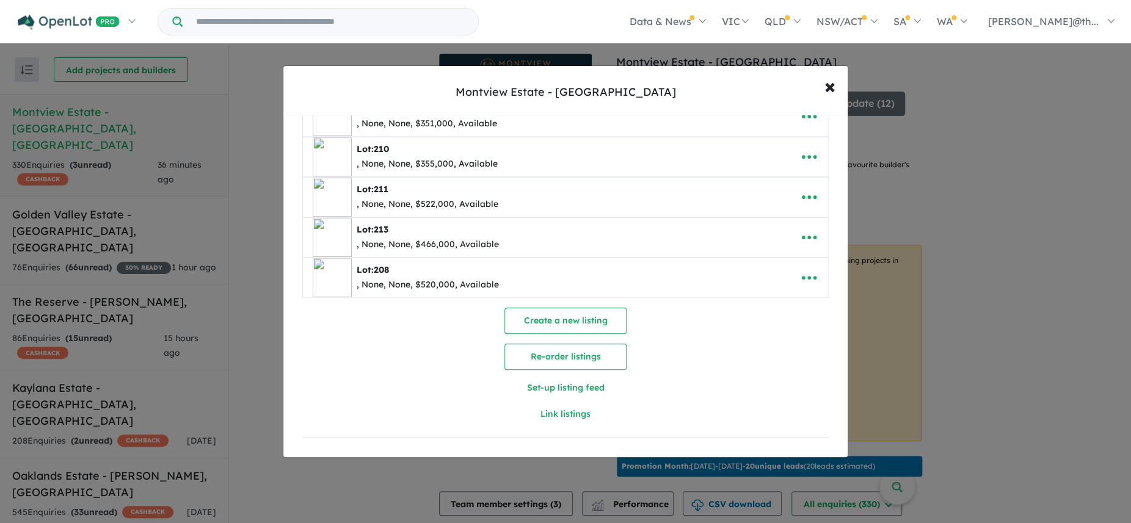
click at [552, 356] on button "Re-order listings" at bounding box center [565, 357] width 122 height 26
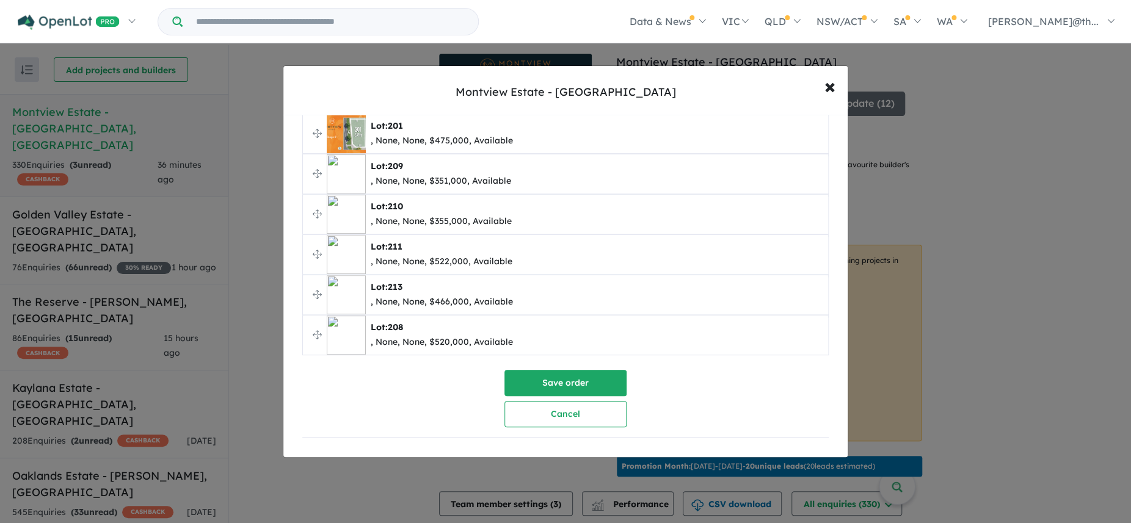
scroll to position [209, 0]
drag, startPoint x: 311, startPoint y: 337, endPoint x: 318, endPoint y: 314, distance: 23.6
click at [319, 321] on span "Lot: 208 , None, None, $520,000, Available" at bounding box center [565, 335] width 525 height 39
click at [317, 176] on ul "**********" at bounding box center [565, 153] width 526 height 403
click at [542, 377] on button "Save order" at bounding box center [565, 383] width 122 height 26
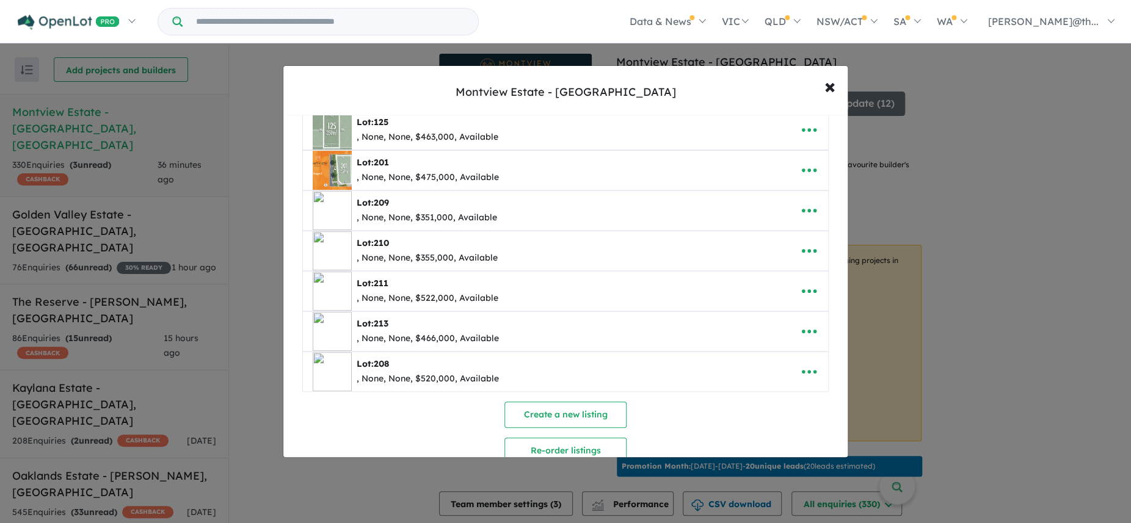
scroll to position [195, 0]
